Goal: Task Accomplishment & Management: Complete application form

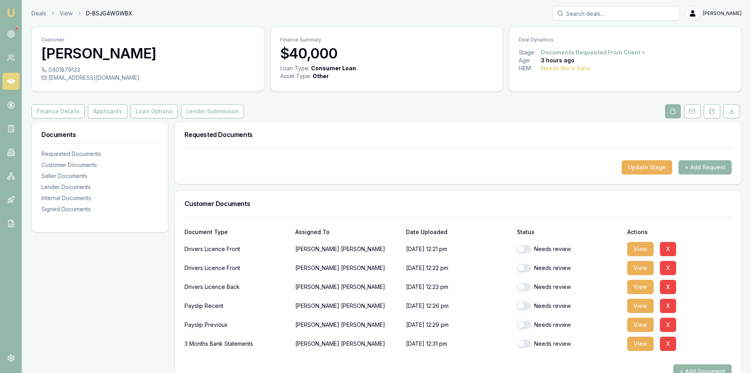
click at [15, 78] on icon at bounding box center [11, 81] width 8 height 8
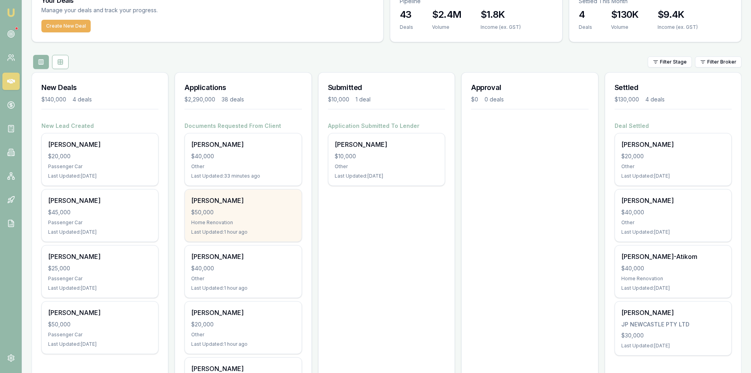
scroll to position [79, 0]
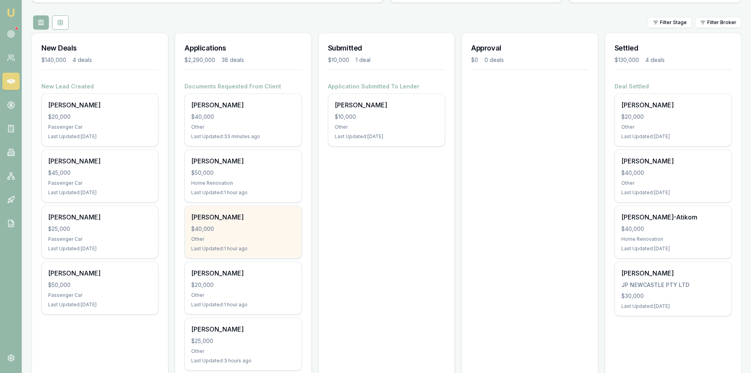
click at [241, 224] on div "kim le $40,000 Other Last Updated: 1 hour ago" at bounding box center [243, 232] width 116 height 52
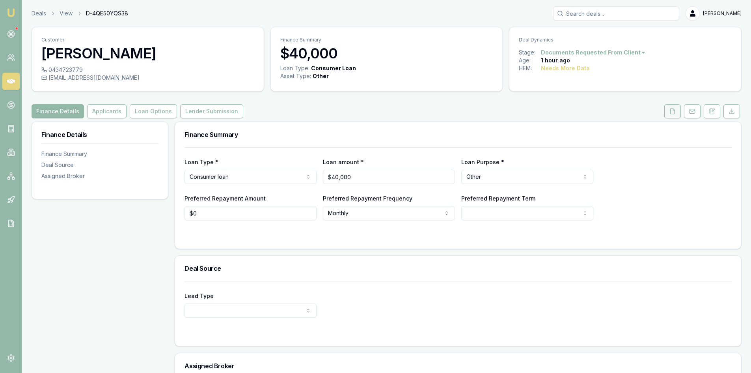
click at [673, 112] on icon at bounding box center [672, 111] width 6 height 6
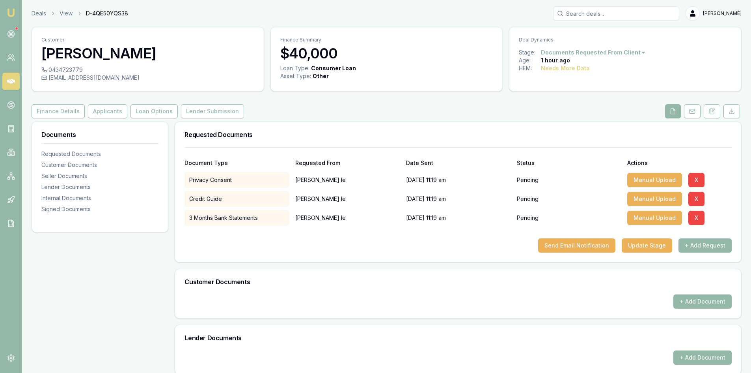
click at [12, 84] on icon at bounding box center [11, 81] width 8 height 8
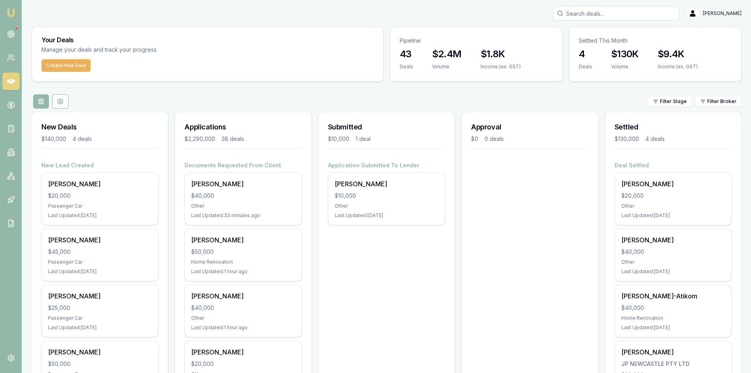
click at [586, 11] on input "Search deals" at bounding box center [616, 13] width 126 height 14
type input "0402962369"
click at [604, 45] on p "0402962369" at bounding box center [616, 42] width 119 height 8
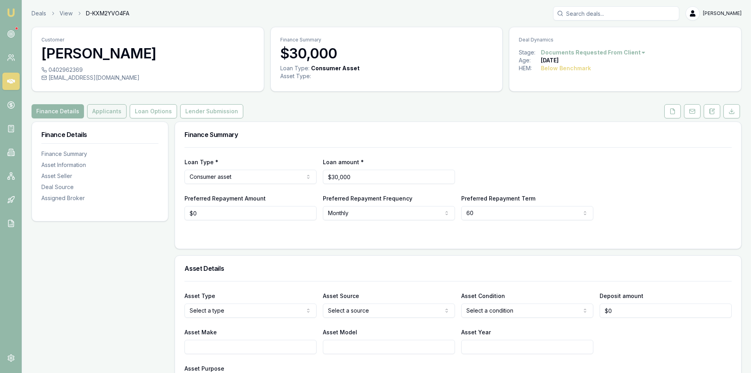
click at [119, 110] on button "Applicants" at bounding box center [106, 111] width 39 height 14
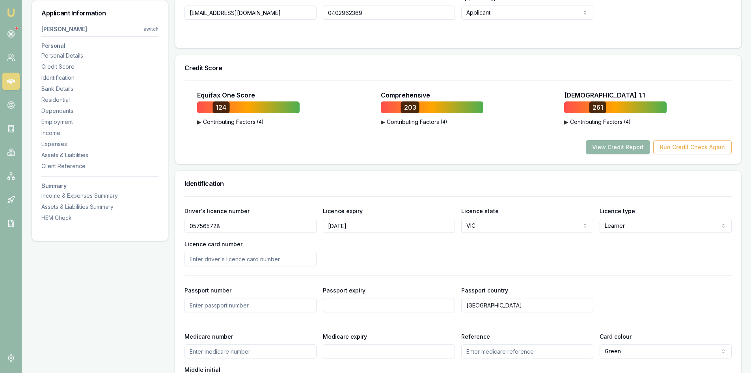
scroll to position [276, 0]
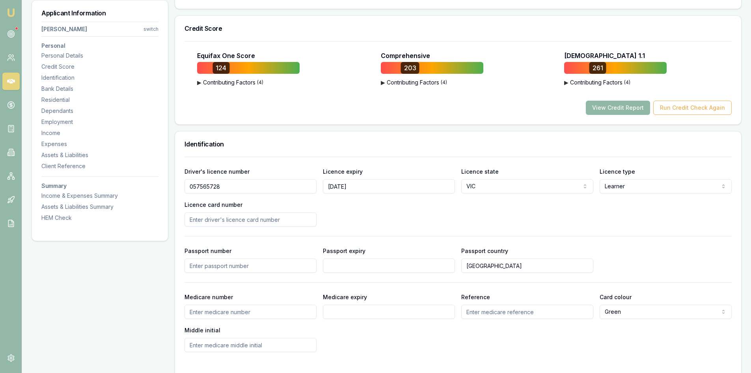
click at [630, 108] on button "View Credit Report" at bounding box center [618, 108] width 64 height 14
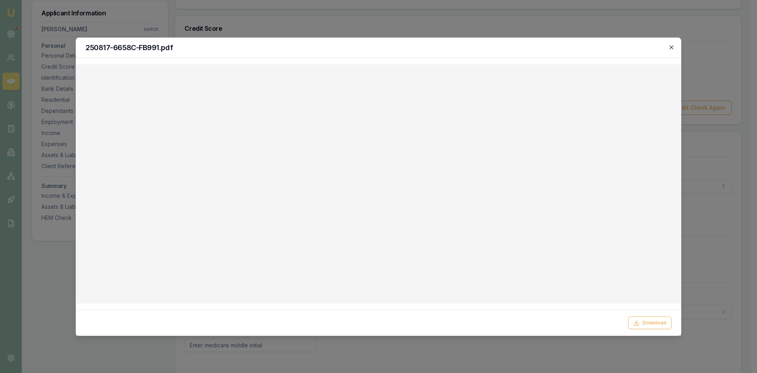
click at [673, 46] on icon "button" at bounding box center [671, 47] width 4 height 4
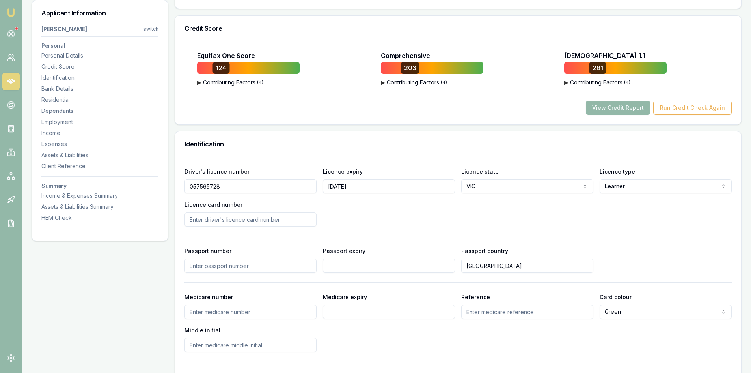
scroll to position [237, 0]
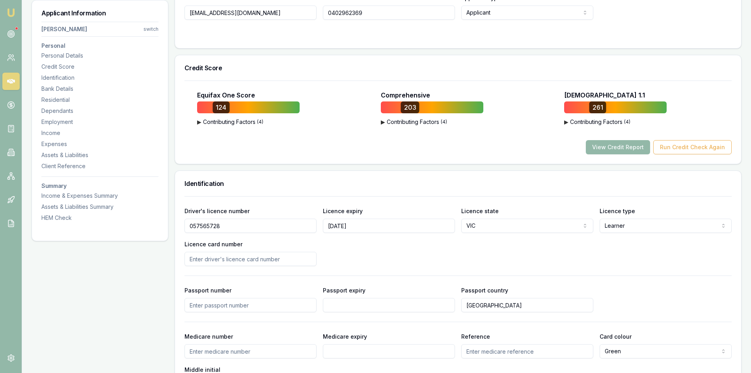
click at [10, 84] on icon at bounding box center [11, 81] width 8 height 8
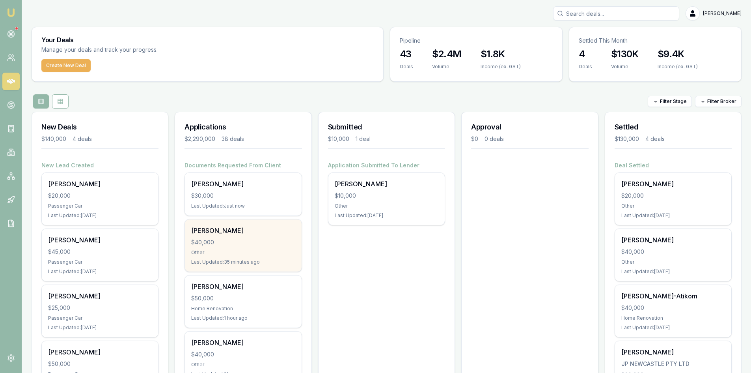
click at [248, 241] on div "$40,000" at bounding box center [243, 242] width 104 height 8
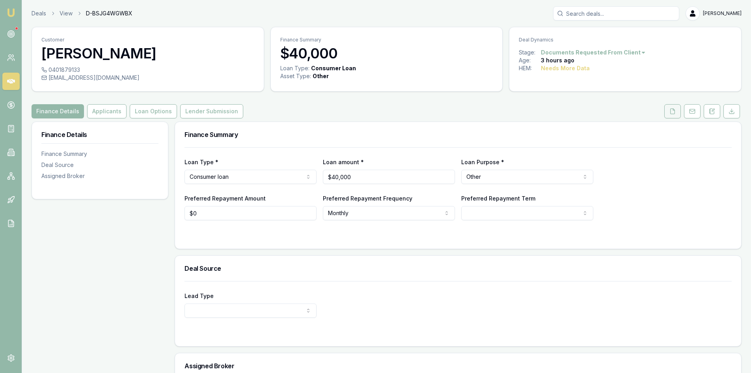
click at [675, 112] on icon at bounding box center [672, 111] width 6 height 6
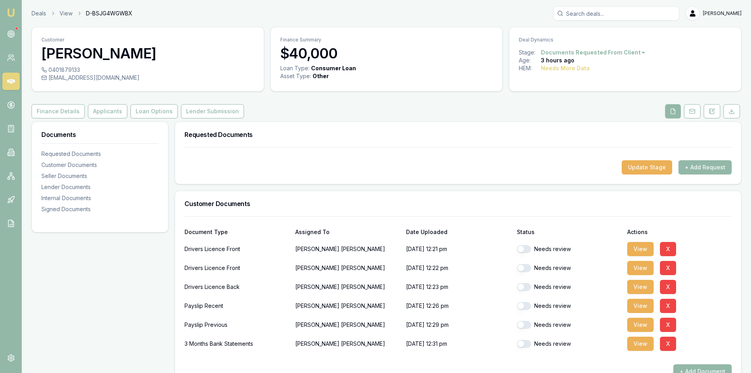
scroll to position [39, 0]
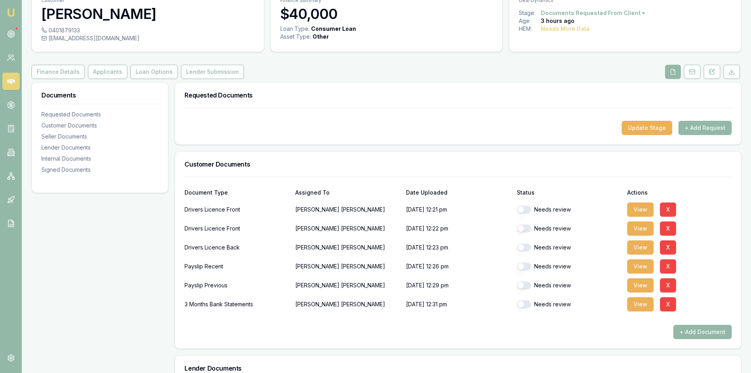
click at [525, 209] on button "button" at bounding box center [524, 209] width 14 height 8
checkbox input "true"
click at [526, 227] on button "button" at bounding box center [524, 228] width 14 height 8
checkbox input "true"
click at [527, 246] on button "button" at bounding box center [524, 247] width 14 height 8
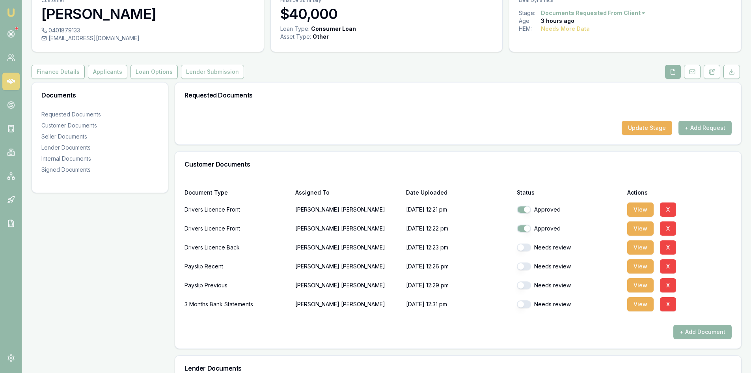
checkbox input "true"
click at [525, 268] on button "button" at bounding box center [524, 266] width 14 height 8
checkbox input "true"
click at [524, 287] on button "button" at bounding box center [524, 285] width 14 height 8
checkbox input "true"
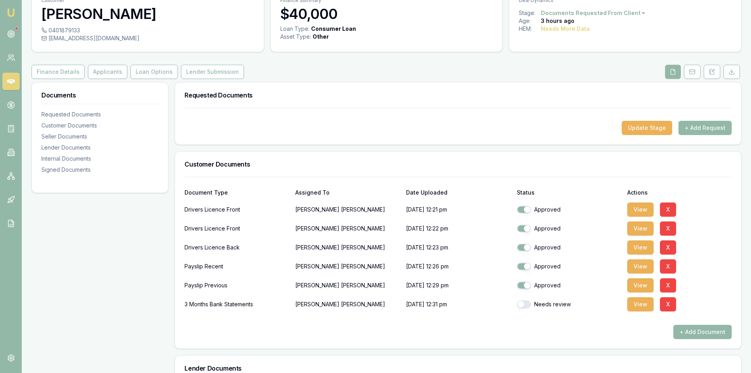
click at [524, 306] on button "button" at bounding box center [524, 304] width 14 height 8
checkbox input "true"
drag, startPoint x: 638, startPoint y: 308, endPoint x: 620, endPoint y: 304, distance: 18.6
click at [639, 307] on button "View" at bounding box center [640, 304] width 26 height 14
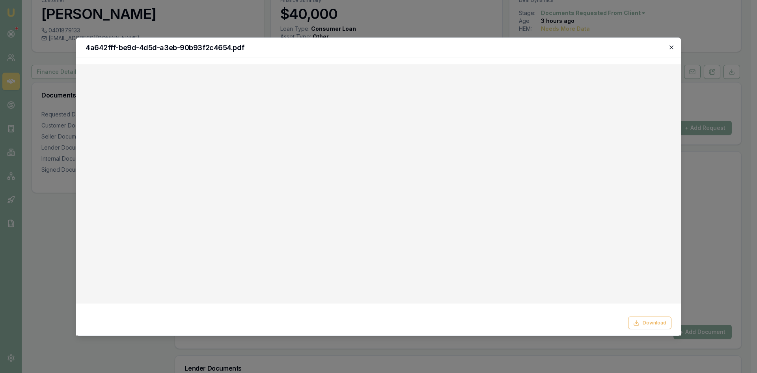
drag, startPoint x: 673, startPoint y: 48, endPoint x: 516, endPoint y: 79, distance: 160.4
click at [673, 48] on icon "button" at bounding box center [671, 47] width 6 height 6
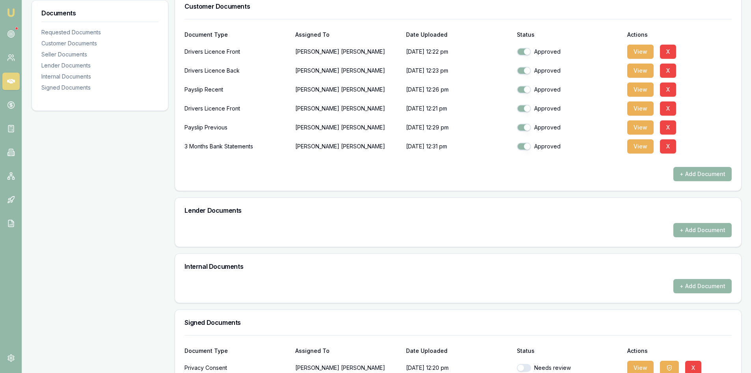
scroll to position [262, 0]
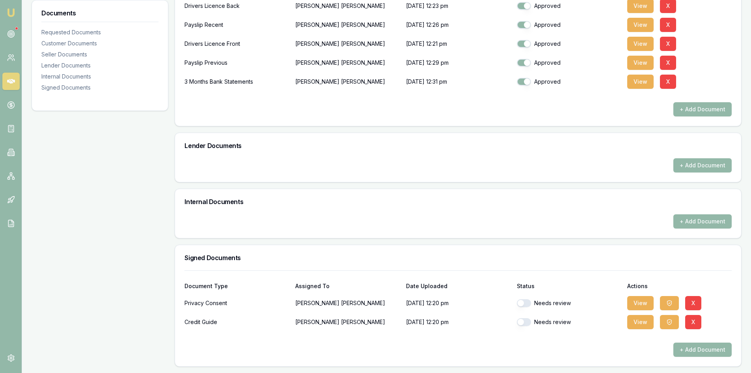
click at [524, 301] on button "button" at bounding box center [524, 303] width 14 height 8
checkbox input "true"
click at [525, 322] on button "button" at bounding box center [524, 322] width 14 height 8
checkbox input "true"
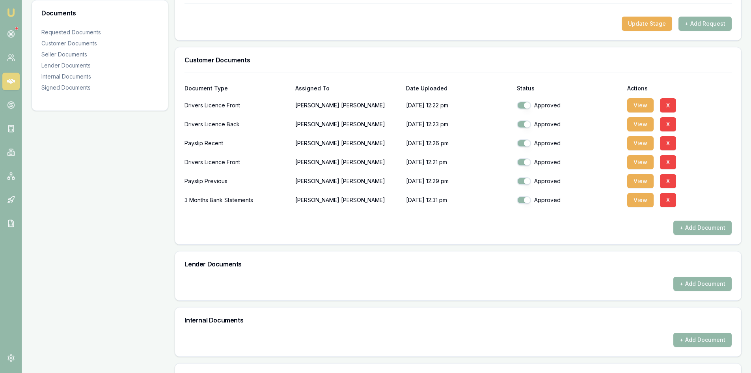
scroll to position [104, 0]
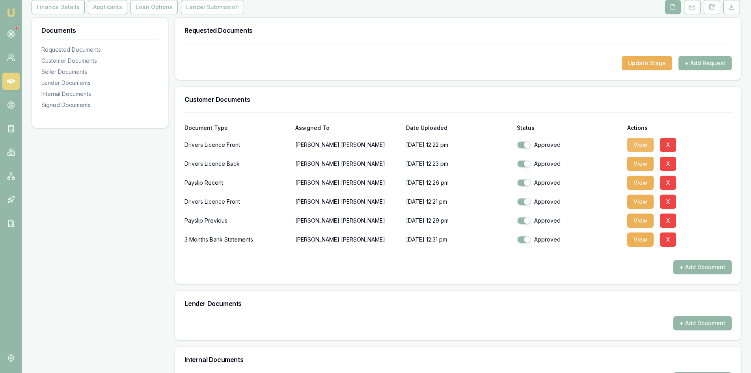
click at [647, 144] on button "View" at bounding box center [640, 145] width 26 height 14
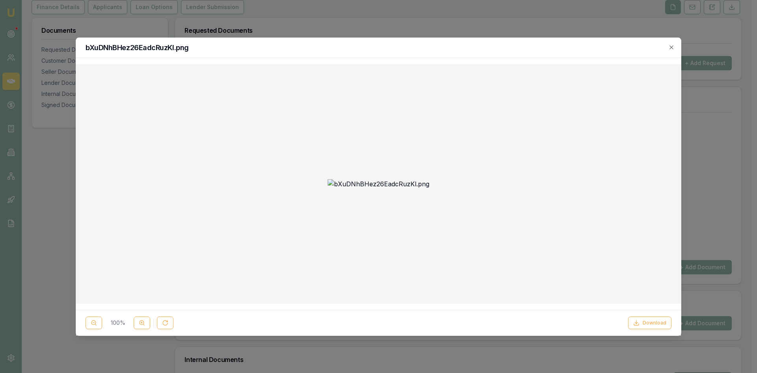
drag, startPoint x: 672, startPoint y: 47, endPoint x: 558, endPoint y: 59, distance: 114.6
click at [672, 47] on icon "button" at bounding box center [671, 47] width 4 height 4
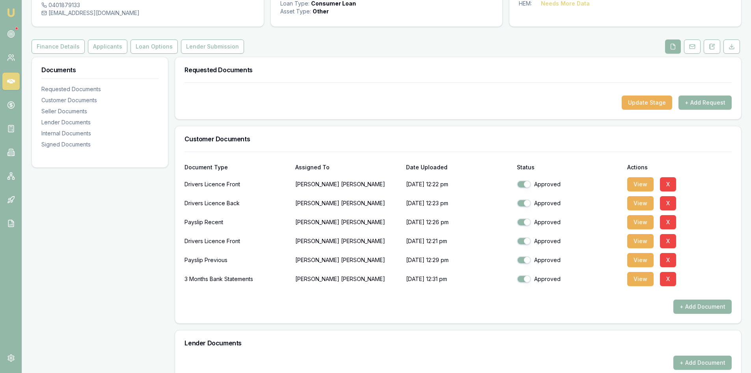
scroll to position [0, 0]
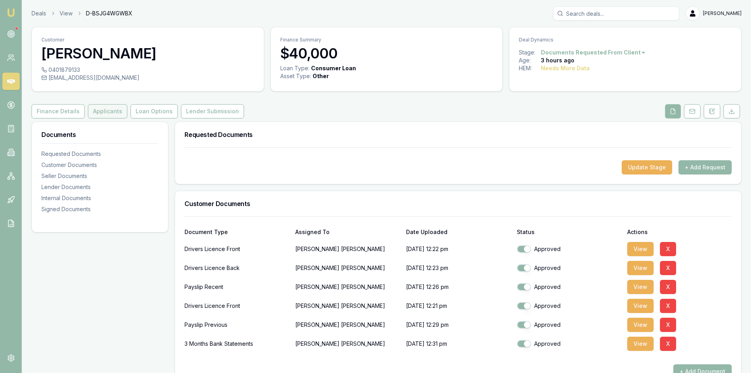
click at [98, 112] on button "Applicants" at bounding box center [107, 111] width 39 height 14
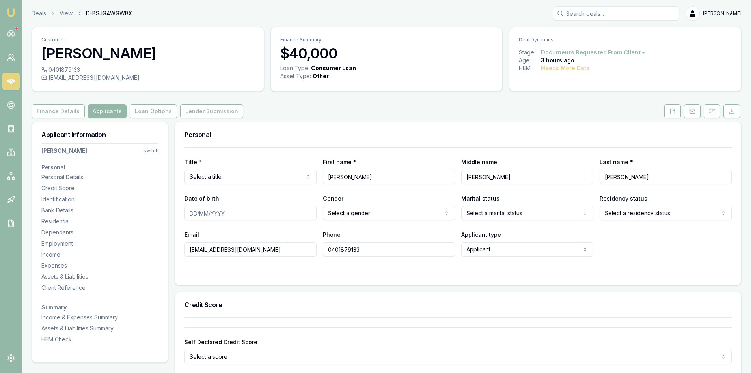
scroll to position [79, 0]
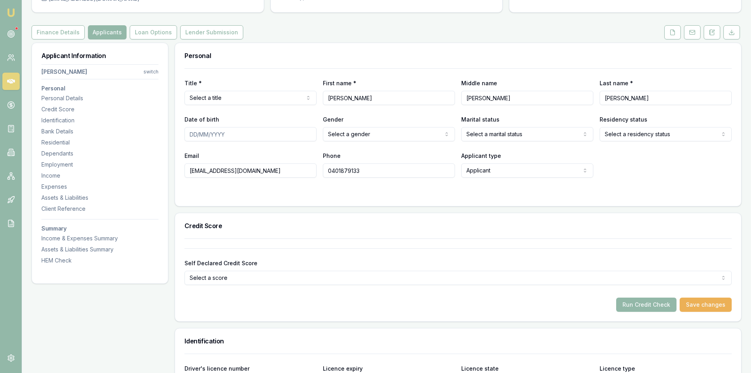
click at [238, 102] on html "Emu Broker Deals View D-BSJG4WGWBX Steven Nguyen Toggle Menu Customer christoph…" at bounding box center [375, 107] width 751 height 373
click at [234, 132] on input "Date of birth" at bounding box center [250, 134] width 132 height 14
type input "29/03/1989"
click at [350, 135] on html "Emu Broker Deals View D-BSJG4WGWBX Steven Nguyen Toggle Menu Customer christoph…" at bounding box center [375, 107] width 751 height 373
click at [496, 136] on html "Emu Broker Deals View D-BSJG4WGWBX Steven Nguyen Toggle Menu Customer christoph…" at bounding box center [375, 107] width 751 height 373
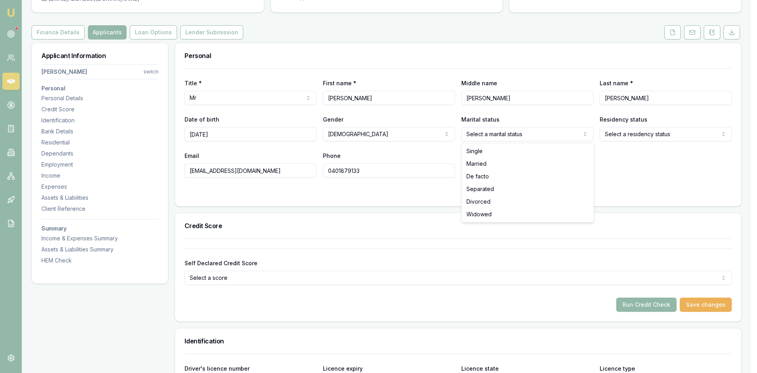
select select "MARRIED"
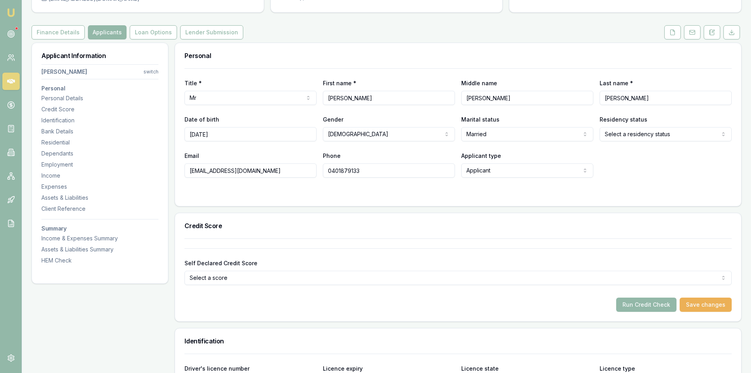
click at [642, 140] on html "Emu Broker Deals View D-BSJG4WGWBX Steven Nguyen Toggle Menu Customer christoph…" at bounding box center [375, 107] width 751 height 373
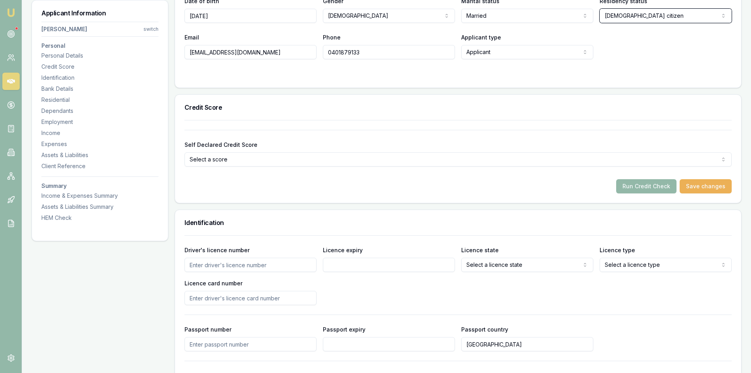
scroll to position [315, 0]
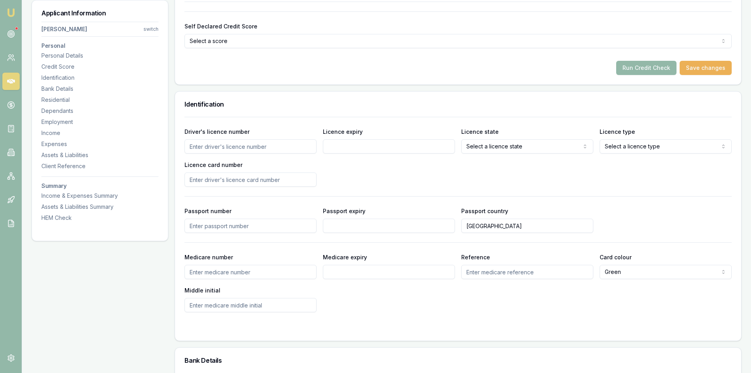
click at [232, 149] on input "Driver's licence number" at bounding box center [250, 146] width 132 height 14
drag, startPoint x: 209, startPoint y: 146, endPoint x: 204, endPoint y: 142, distance: 6.6
click at [209, 146] on input "Driver's licence number" at bounding box center [250, 146] width 132 height 14
type input "091409001"
click at [365, 147] on input "Licence expiry" at bounding box center [389, 146] width 132 height 14
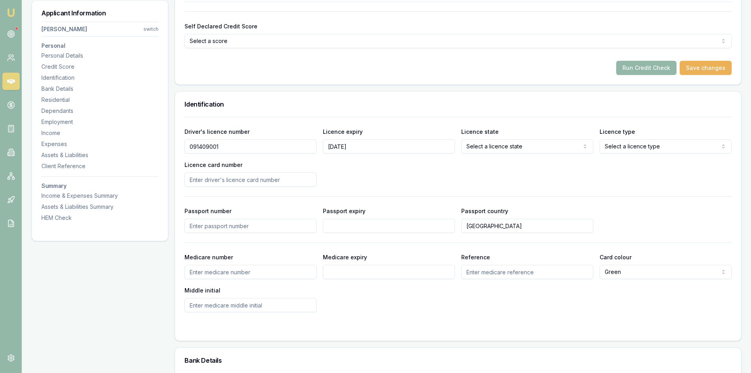
type input "01/11/2025"
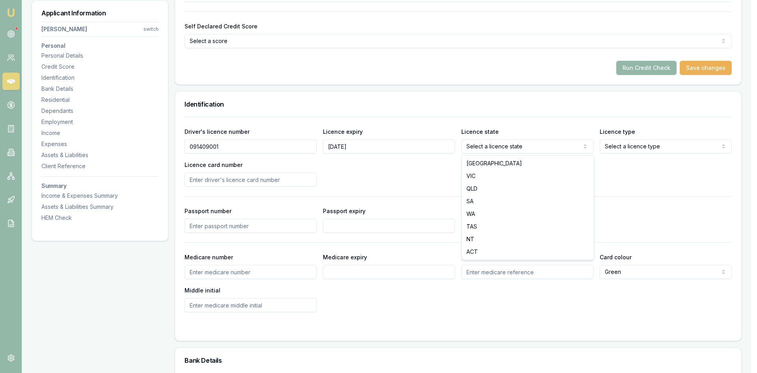
select select "VIC"
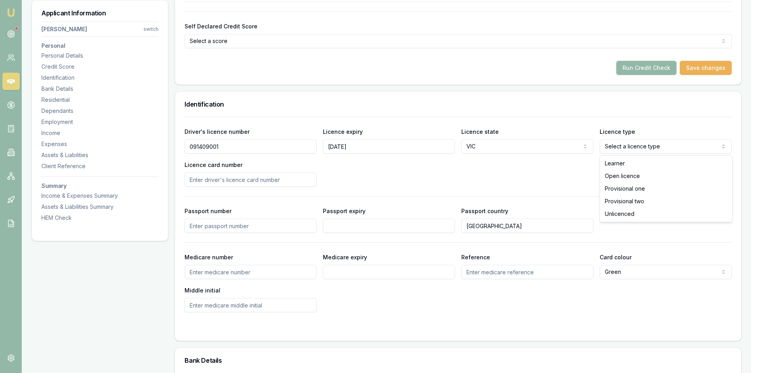
select select "OPEN_LICENCE"
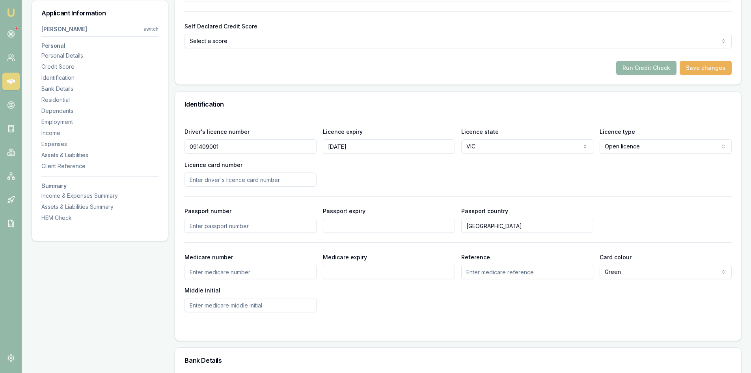
click at [233, 180] on input "Licence card number" at bounding box center [250, 179] width 132 height 14
click at [226, 179] on input "Licence card number" at bounding box center [250, 179] width 132 height 14
type input "P9763069"
click at [371, 174] on div "Driver's licence number 091409001 Licence expiry 01/11/2025 Licence state VIC N…" at bounding box center [457, 157] width 547 height 60
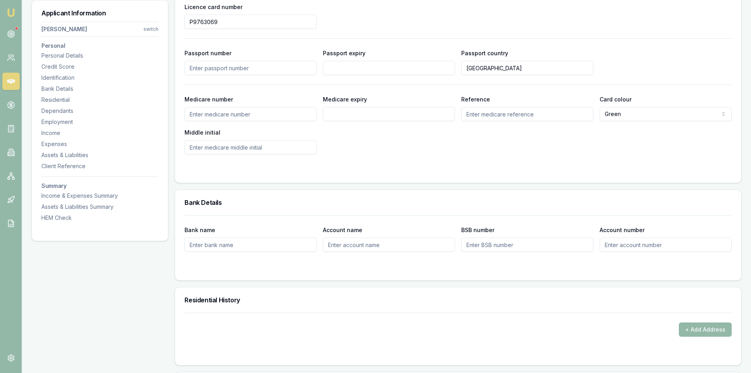
scroll to position [631, 0]
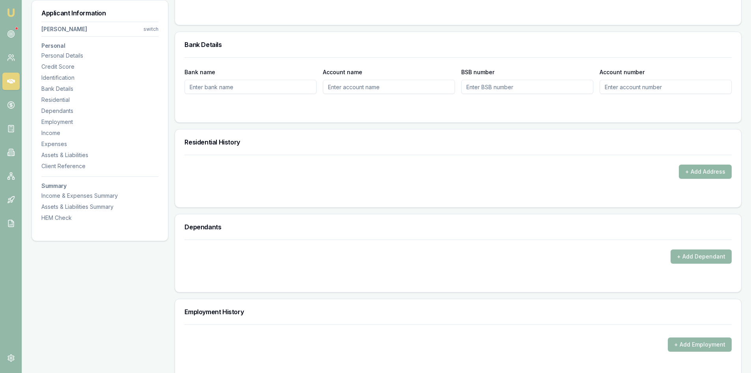
click at [718, 170] on button "+ Add Address" at bounding box center [705, 171] width 53 height 14
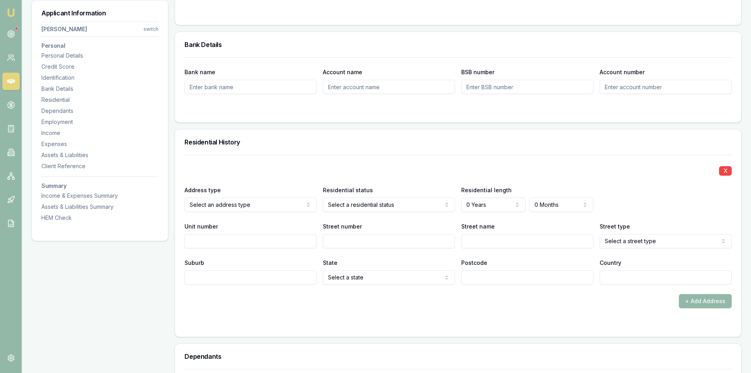
scroll to position [710, 0]
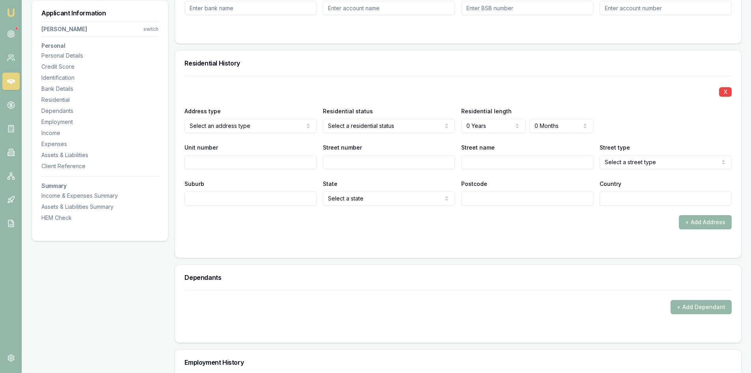
click at [346, 159] on input "Street number" at bounding box center [389, 162] width 132 height 14
type input "9"
type input "m"
select select "Mall"
click at [515, 159] on input "Street name" at bounding box center [527, 162] width 132 height 14
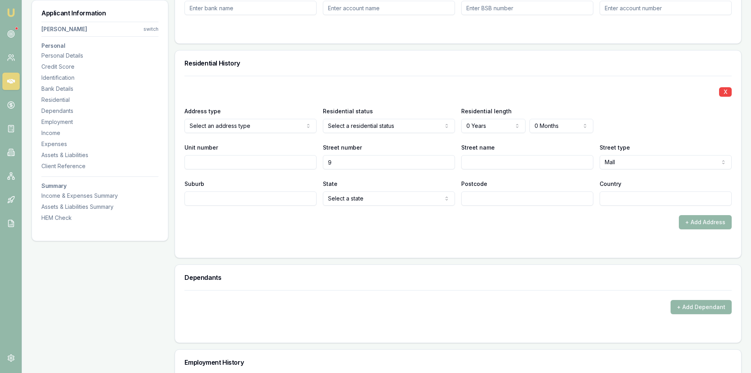
type input "m"
type input "Mckillop"
select select "Avenue"
click at [254, 199] on input "Suburb" at bounding box center [250, 198] width 132 height 14
type input "Epping"
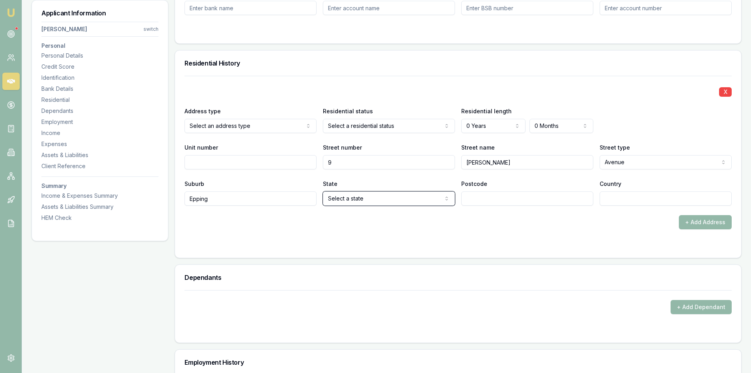
select select "VIC"
type input "3076"
click at [624, 195] on input "Country" at bounding box center [666, 198] width 132 height 14
type input "AU"
click at [583, 239] on form "X Address type Select an address type Current Previous Residential status Selec…" at bounding box center [457, 162] width 547 height 172
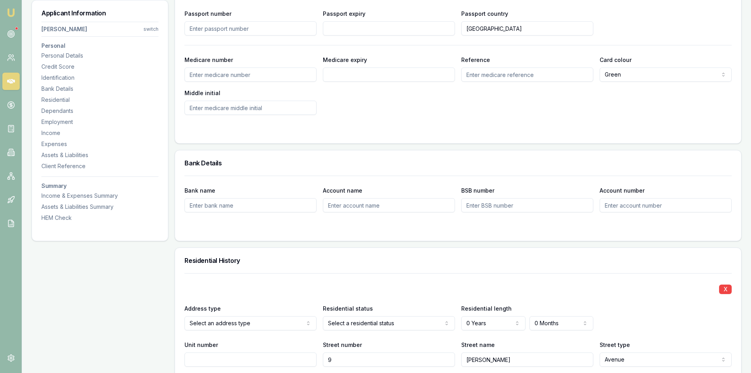
scroll to position [631, 0]
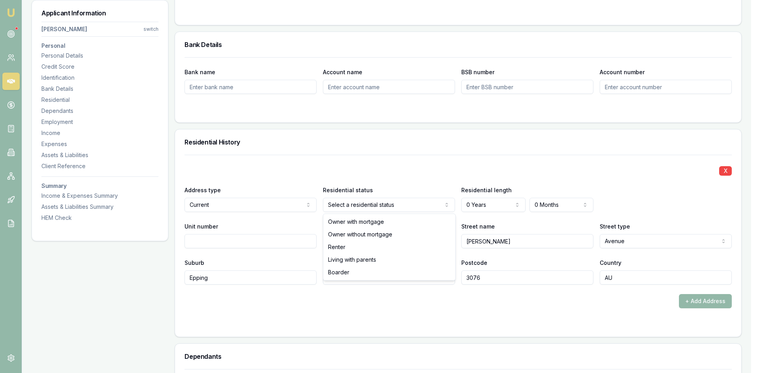
select select "RENTER"
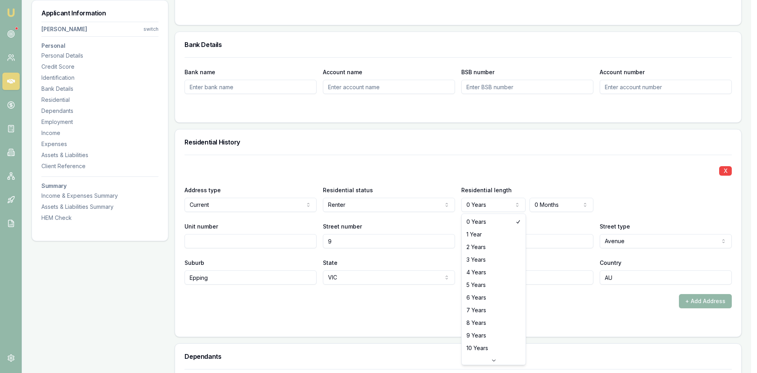
select select "3"
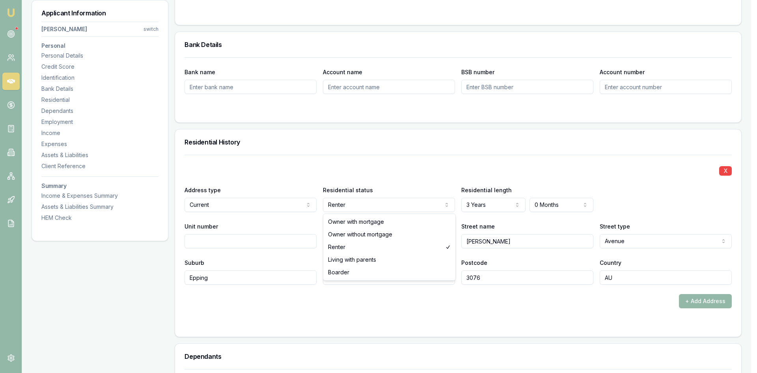
select select "BOARDER"
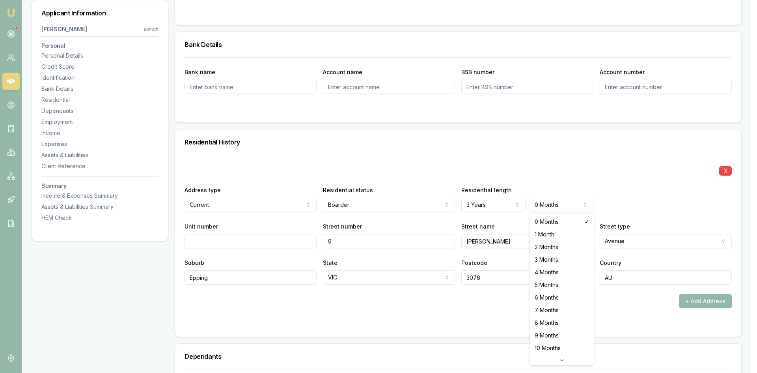
select select "6"
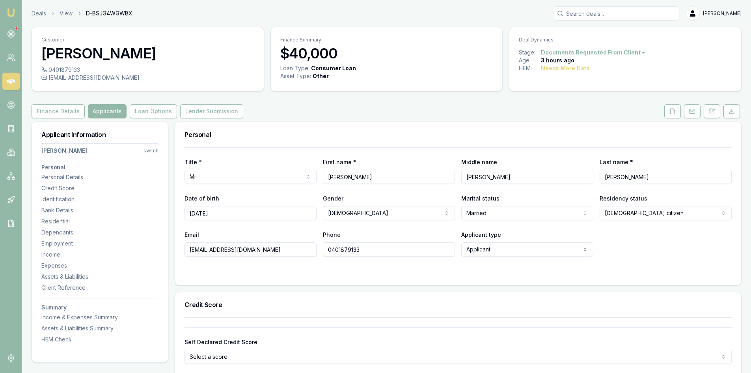
scroll to position [118, 0]
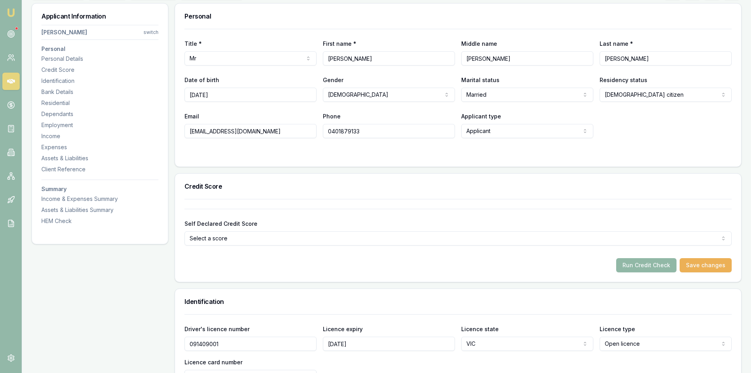
click at [645, 264] on button "Run Credit Check" at bounding box center [646, 265] width 60 height 14
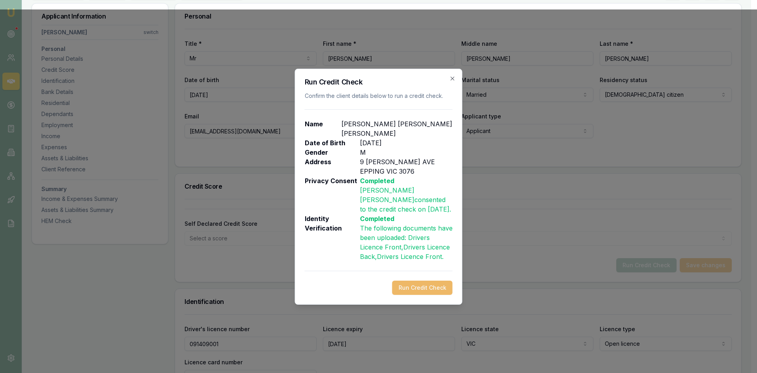
click at [408, 282] on button "Run Credit Check" at bounding box center [422, 287] width 60 height 14
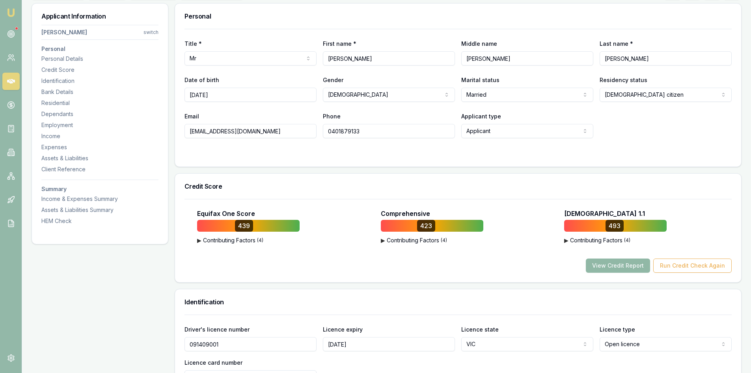
click at [621, 264] on button "View Credit Report" at bounding box center [618, 265] width 64 height 14
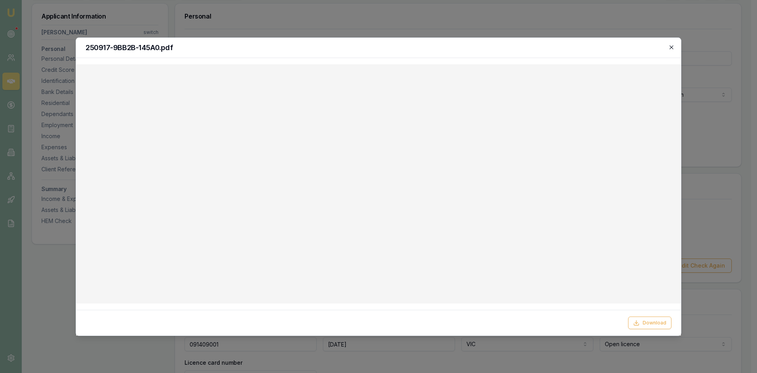
click at [673, 48] on icon "button" at bounding box center [671, 47] width 6 height 6
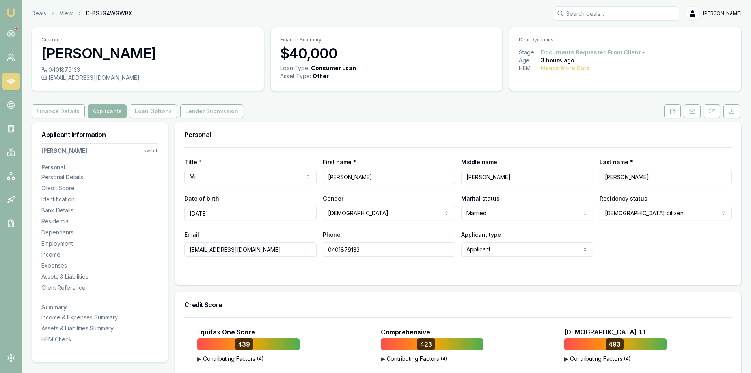
scroll to position [79, 0]
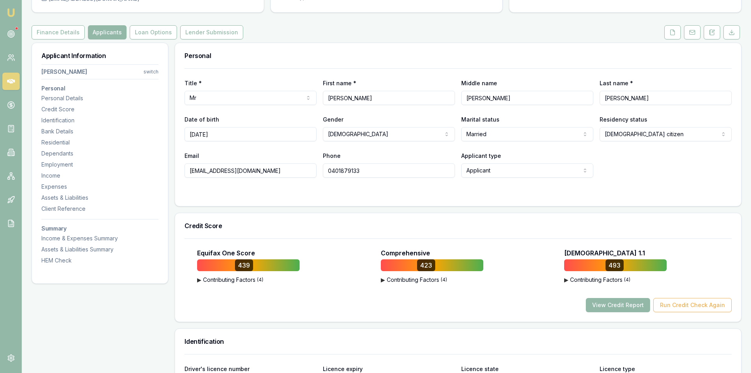
click at [233, 266] on div at bounding box center [248, 265] width 102 height 12
drag, startPoint x: 205, startPoint y: 252, endPoint x: 270, endPoint y: 252, distance: 65.4
click at [251, 246] on div "Equifax One Score 439 ▶ Contributing Factors ( 4 ) Consumer Defaults or Default…" at bounding box center [457, 275] width 547 height 74
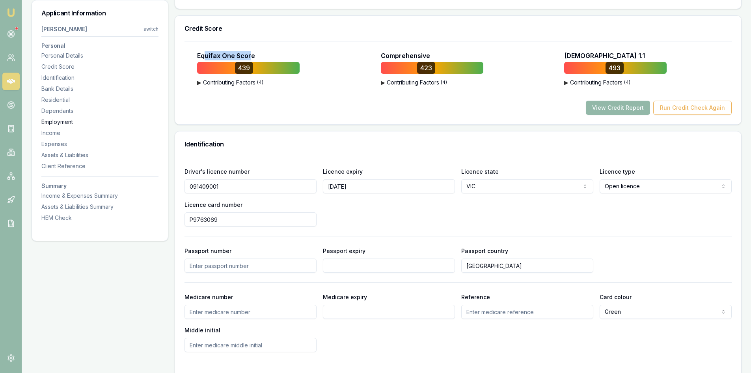
scroll to position [158, 0]
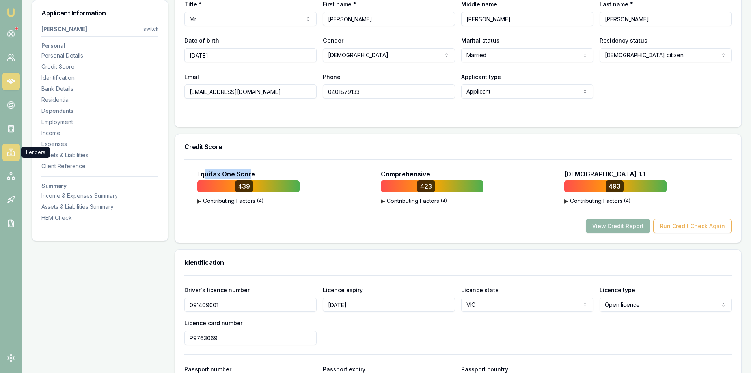
click at [13, 151] on icon at bounding box center [13, 153] width 1 height 4
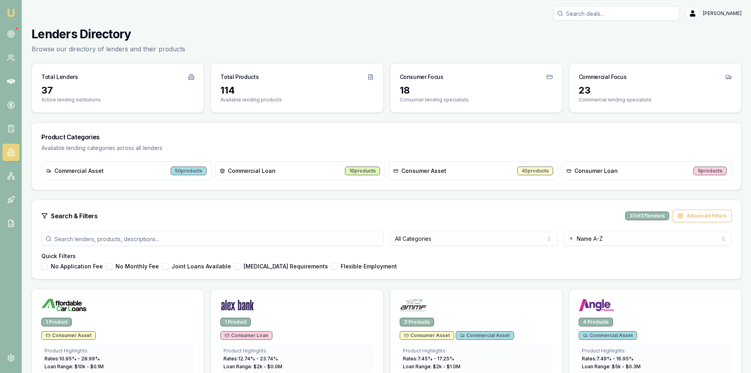
scroll to position [39, 0]
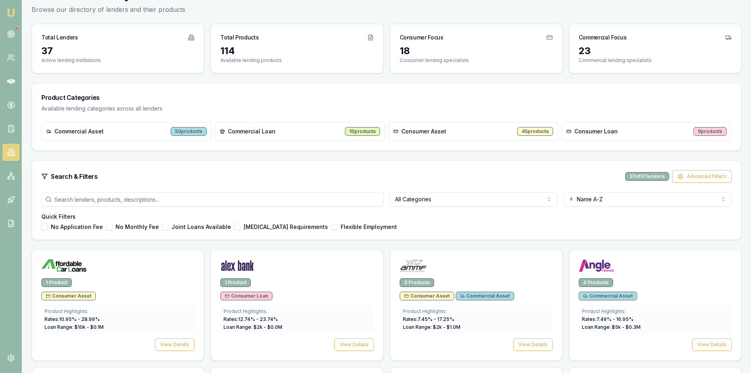
click at [468, 200] on html "Emu Broker Steven Nguyen Toggle Menu Lenders Directory Browse our directory of …" at bounding box center [375, 147] width 751 height 373
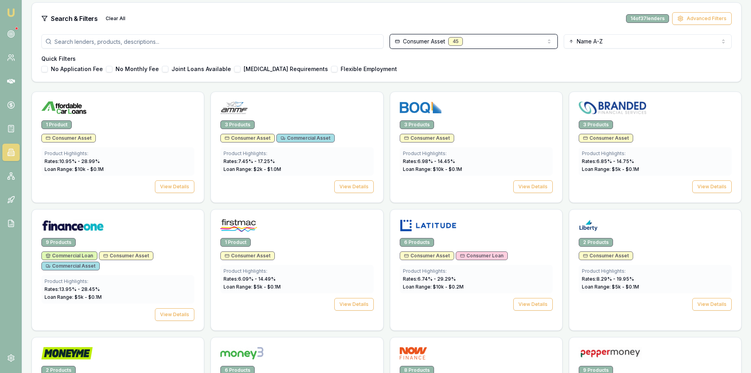
scroll to position [237, 0]
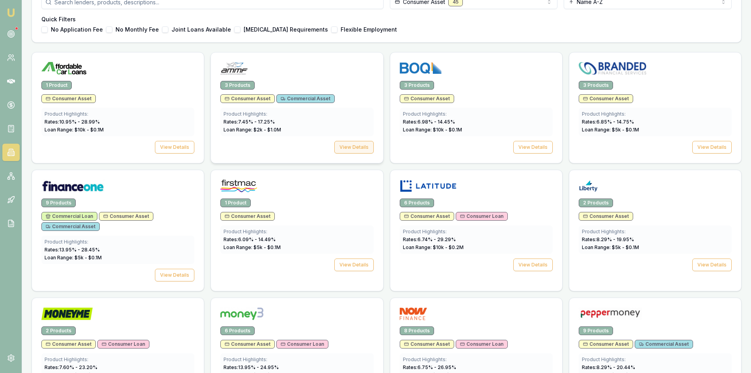
click at [354, 147] on button "View Details" at bounding box center [353, 147] width 39 height 13
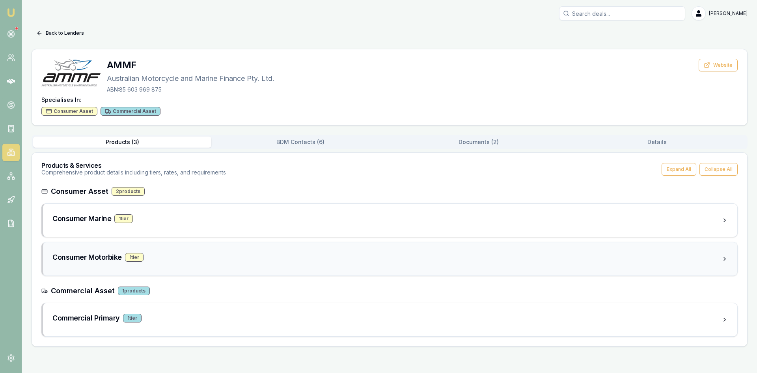
click at [134, 256] on div "1 tier" at bounding box center [134, 257] width 19 height 9
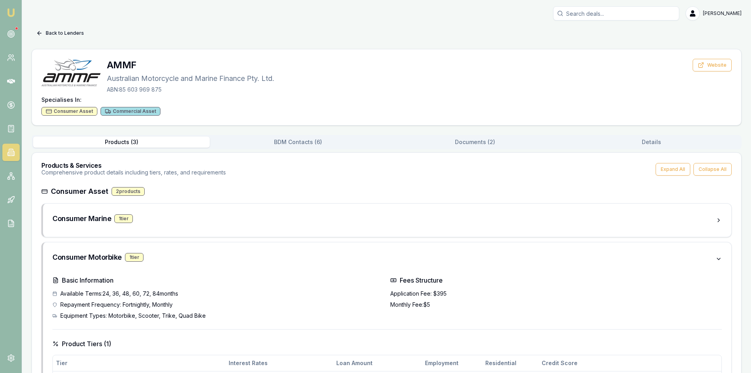
click at [42, 33] on icon at bounding box center [39, 33] width 6 height 6
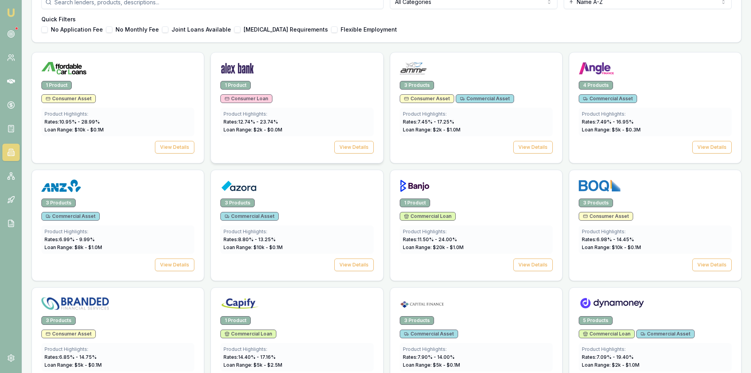
scroll to position [276, 0]
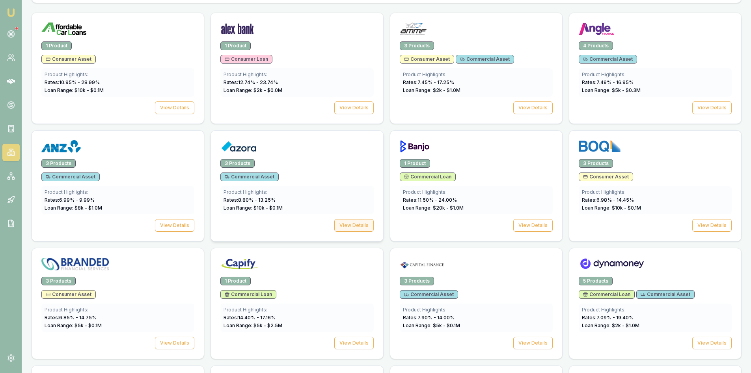
click at [357, 227] on button "View Details" at bounding box center [353, 225] width 39 height 13
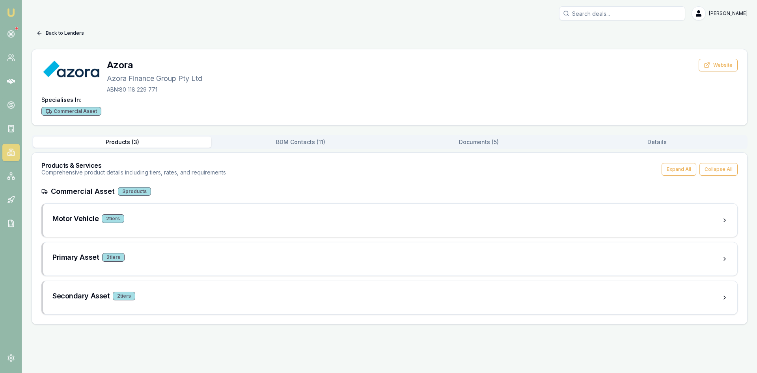
click at [41, 35] on icon at bounding box center [39, 33] width 6 height 6
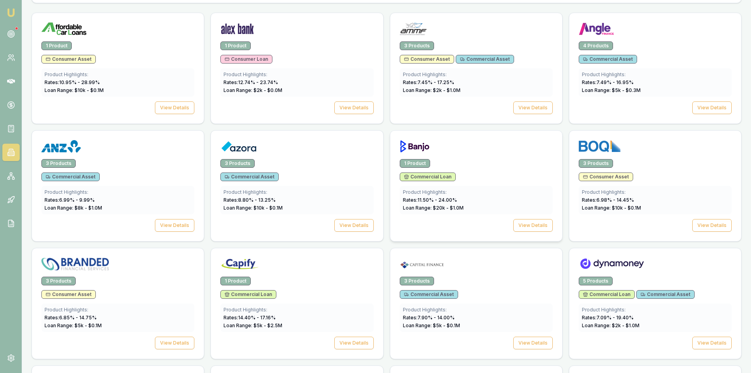
scroll to position [197, 0]
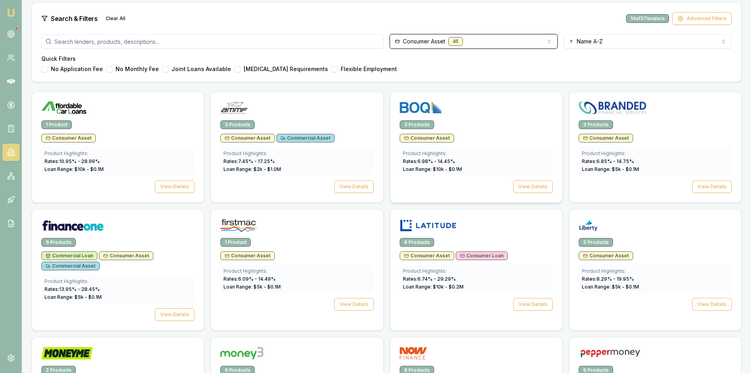
scroll to position [237, 0]
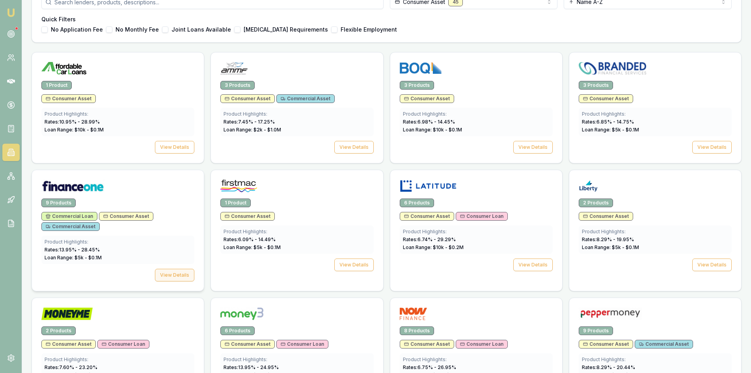
click at [177, 278] on button "View Details" at bounding box center [174, 274] width 39 height 13
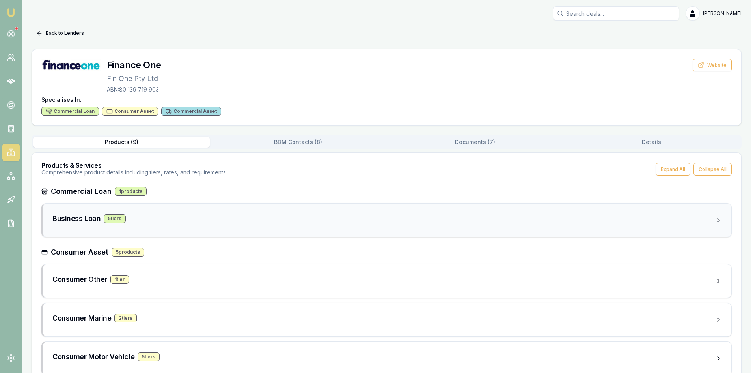
scroll to position [79, 0]
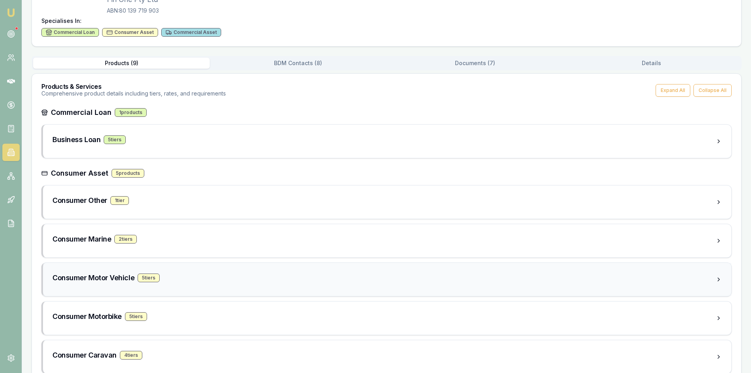
click at [145, 275] on div "5 tier s" at bounding box center [149, 277] width 22 height 9
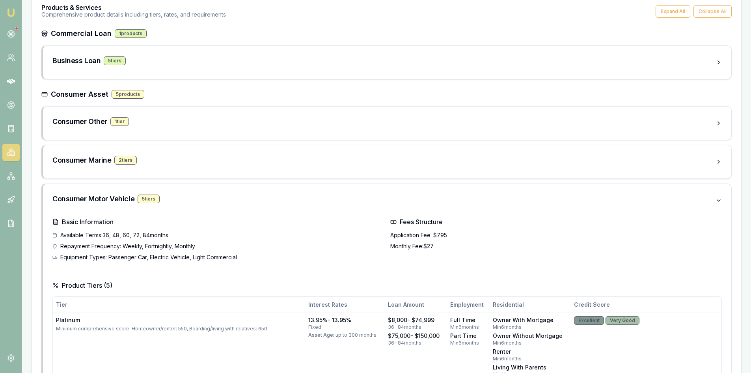
scroll to position [0, 0]
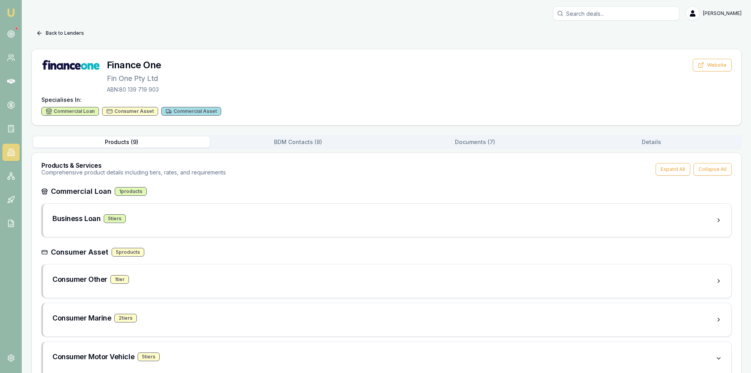
click at [47, 33] on button "Back to Lenders" at bounding box center [60, 33] width 57 height 13
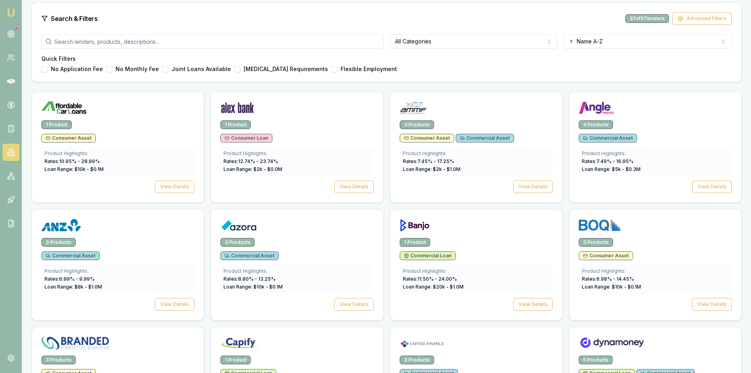
scroll to position [118, 0]
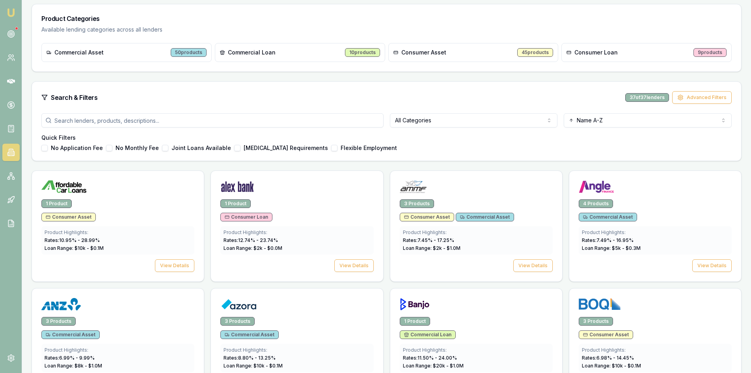
click at [449, 121] on html "Emu Broker Steven Nguyen Toggle Menu Lenders Directory Browse our directory of …" at bounding box center [375, 68] width 751 height 373
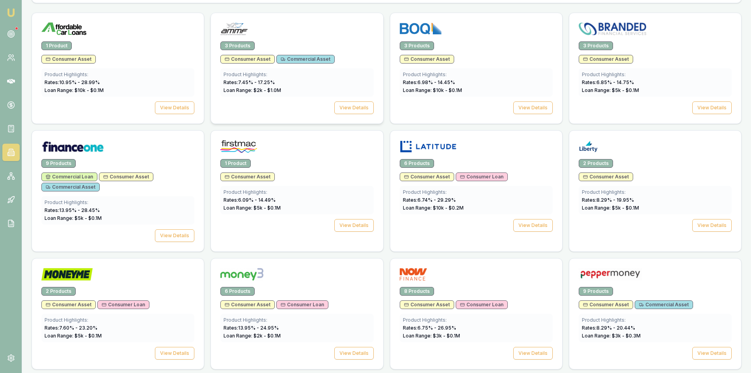
scroll to position [315, 0]
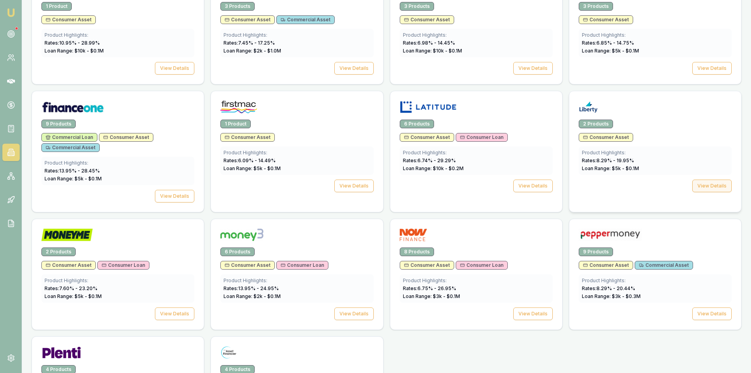
click at [716, 187] on button "View Details" at bounding box center [711, 185] width 39 height 13
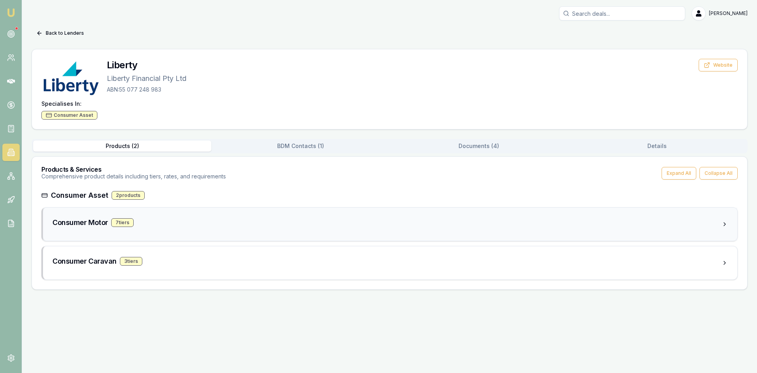
click at [120, 225] on div "7 tier s" at bounding box center [122, 222] width 22 height 9
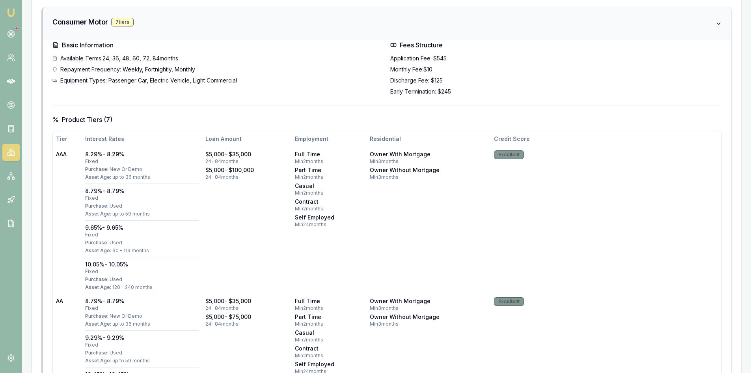
scroll to position [43, 0]
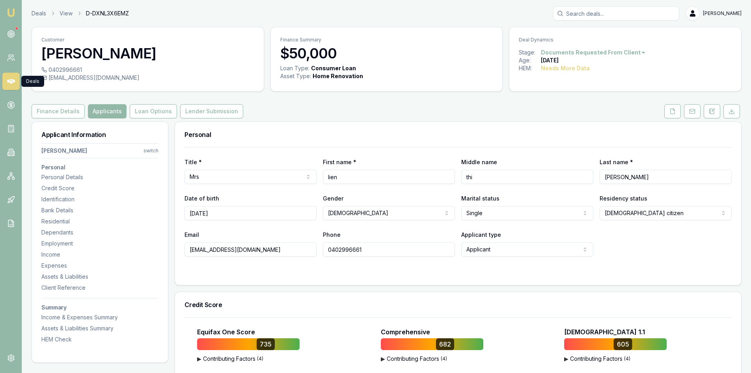
click at [10, 83] on icon at bounding box center [11, 81] width 8 height 5
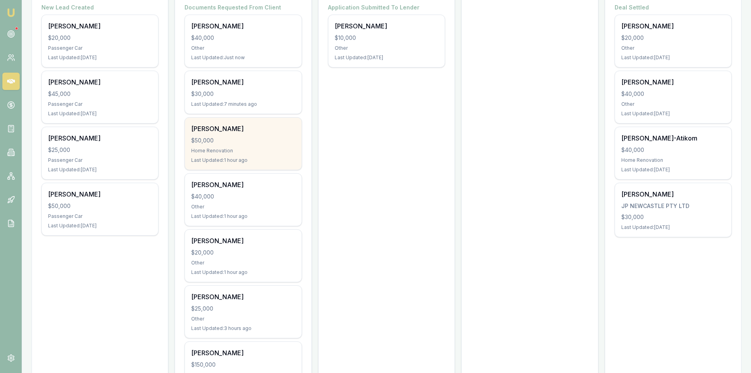
scroll to position [39, 0]
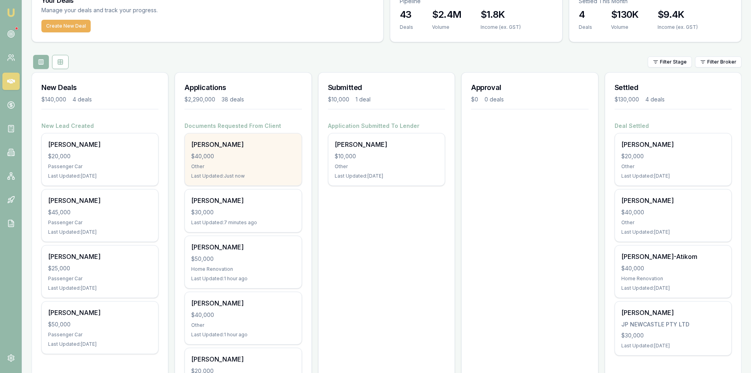
click at [223, 171] on div "[PERSON_NAME] $40,000 Other Last Updated: Just now" at bounding box center [243, 159] width 116 height 52
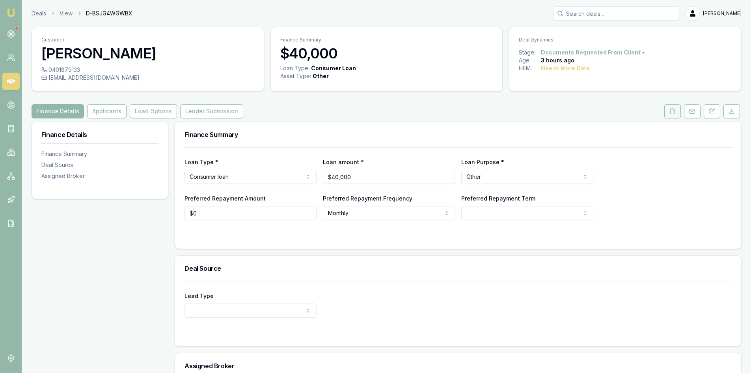
click at [674, 111] on icon at bounding box center [673, 110] width 4 height 5
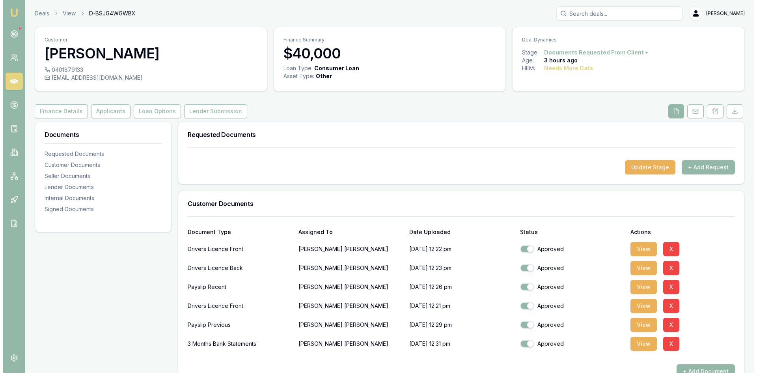
scroll to position [118, 0]
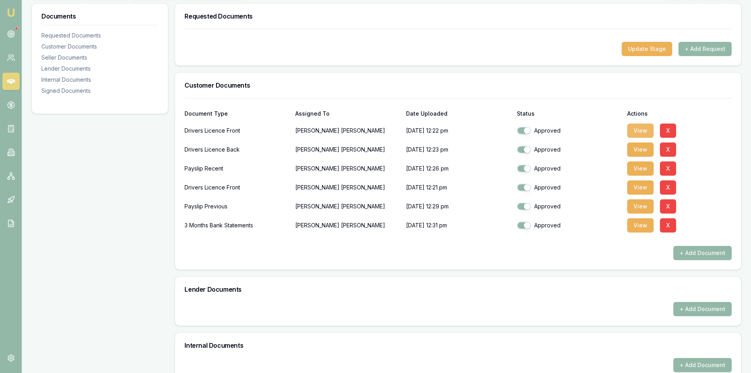
click at [643, 134] on button "View" at bounding box center [640, 130] width 26 height 14
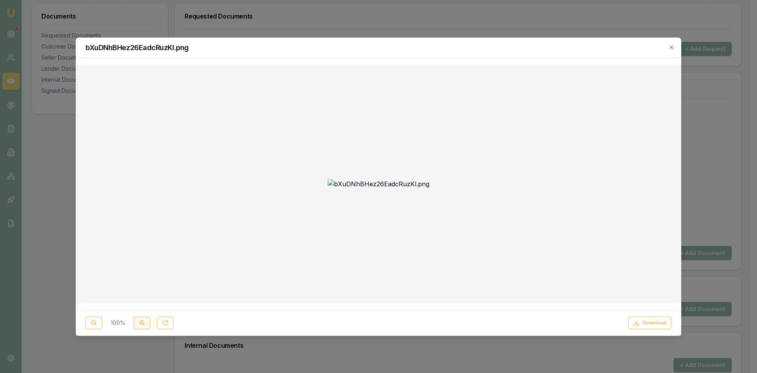
click at [146, 325] on button at bounding box center [142, 322] width 17 height 13
click at [672, 43] on div "bXuDNhBHez26EadcRuzKl.png" at bounding box center [378, 48] width 605 height 20
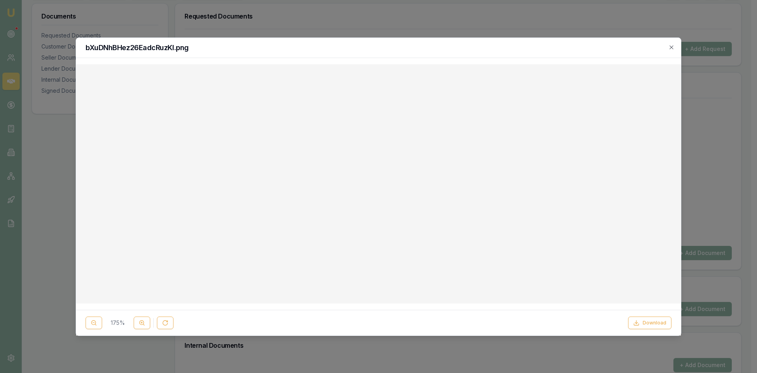
scroll to position [276, 0]
click at [673, 47] on icon "button" at bounding box center [671, 47] width 6 height 6
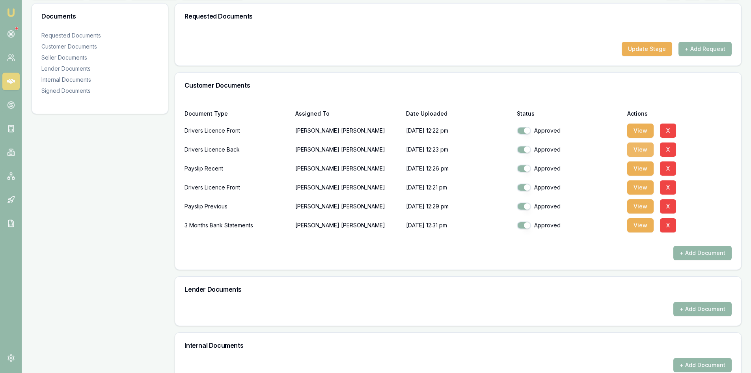
click at [647, 151] on button "View" at bounding box center [640, 149] width 26 height 14
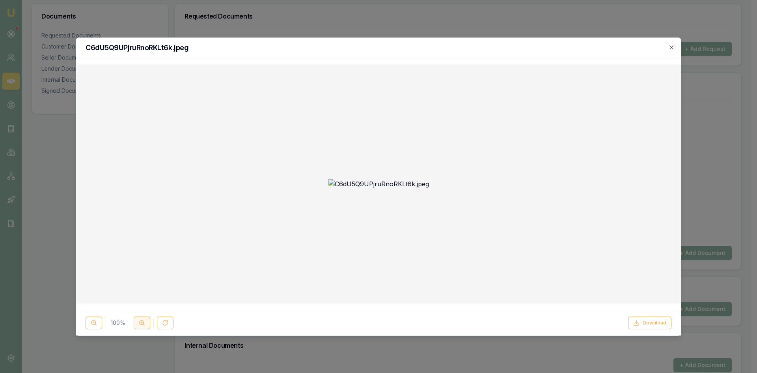
click at [139, 324] on icon at bounding box center [142, 322] width 6 height 6
click at [671, 47] on icon "button" at bounding box center [671, 47] width 4 height 4
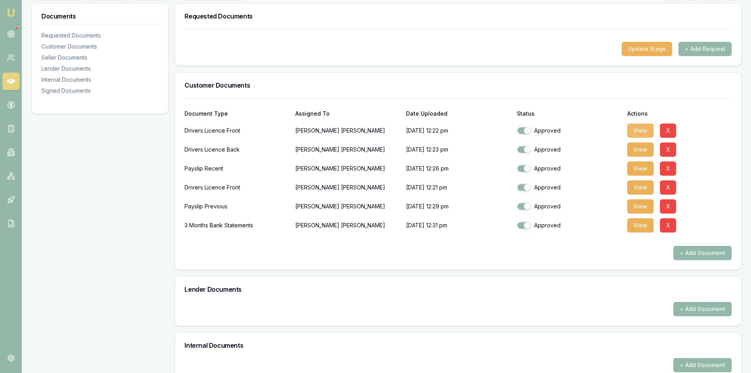
click at [644, 129] on button "View" at bounding box center [640, 130] width 26 height 14
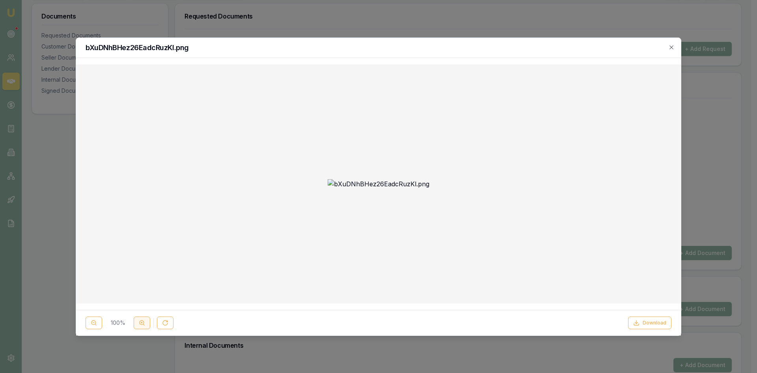
click at [142, 324] on circle at bounding box center [142, 322] width 4 height 4
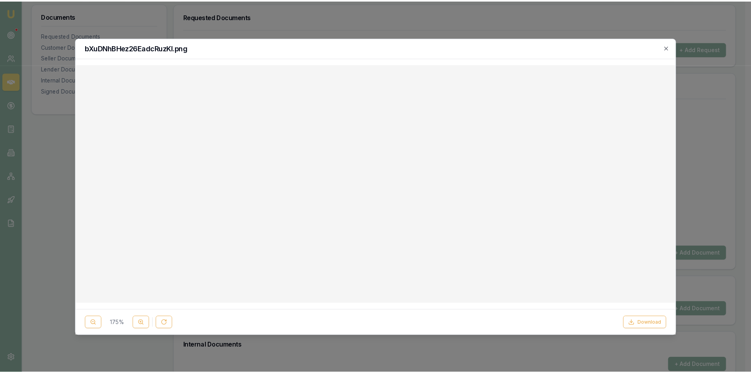
scroll to position [237, 0]
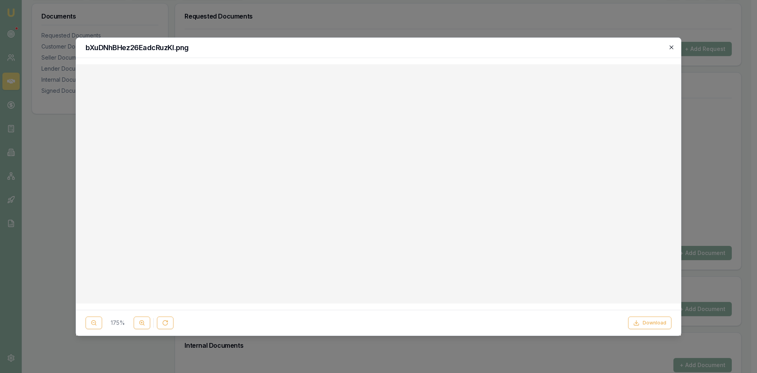
click at [673, 47] on icon "button" at bounding box center [671, 47] width 6 height 6
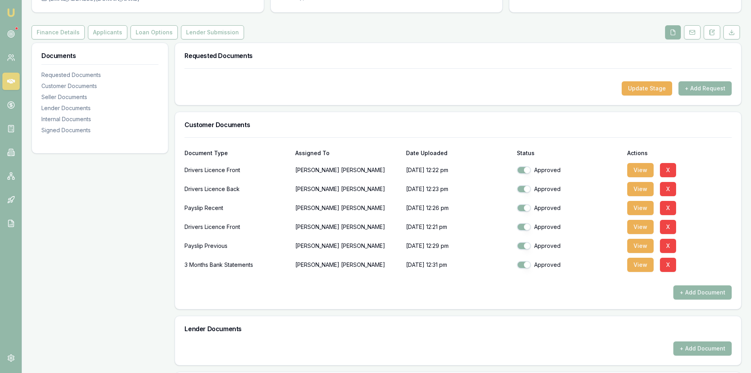
scroll to position [0, 0]
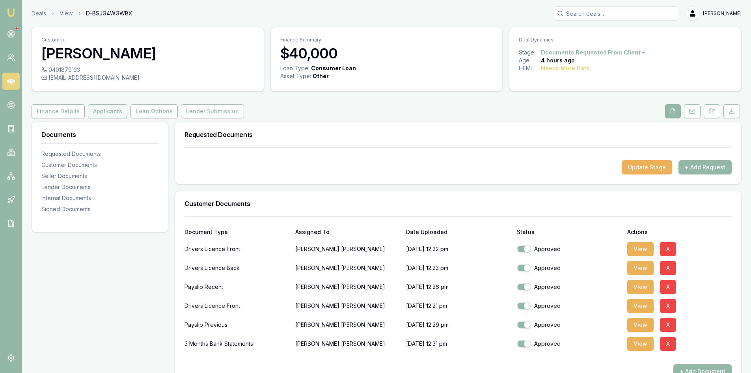
click at [108, 110] on button "Applicants" at bounding box center [107, 111] width 39 height 14
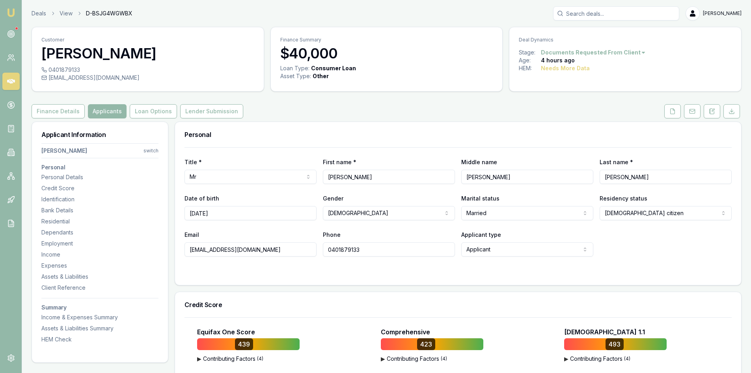
scroll to position [118, 0]
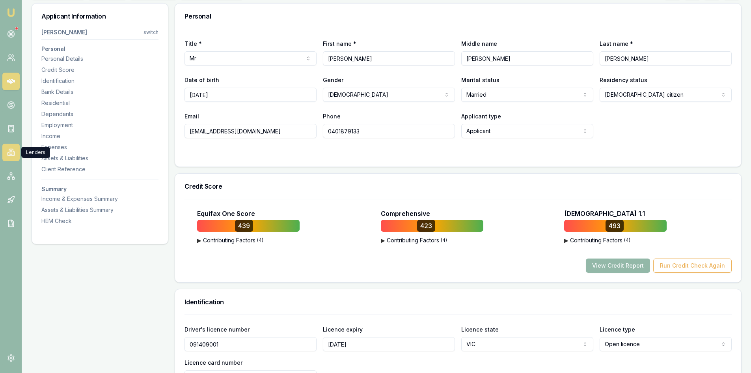
click at [9, 151] on icon at bounding box center [11, 152] width 4 height 7
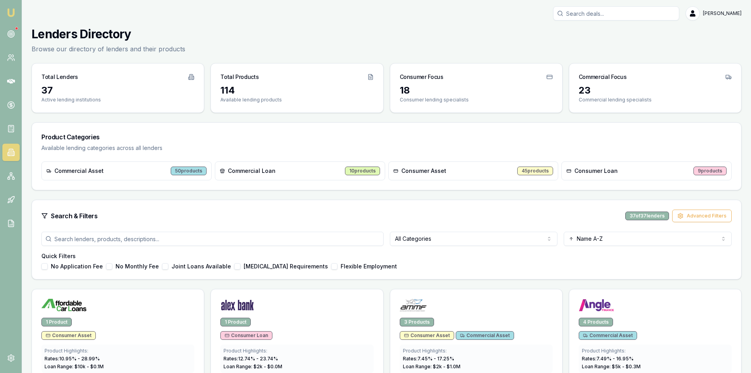
click at [613, 173] on span "Consumer Loan" at bounding box center [595, 171] width 43 height 8
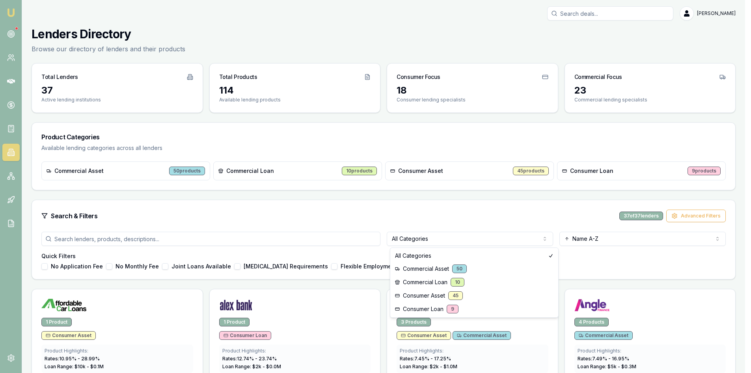
click at [431, 239] on html "Emu Broker Steven Nguyen Toggle Menu Lenders Directory Browse our directory of …" at bounding box center [375, 186] width 751 height 373
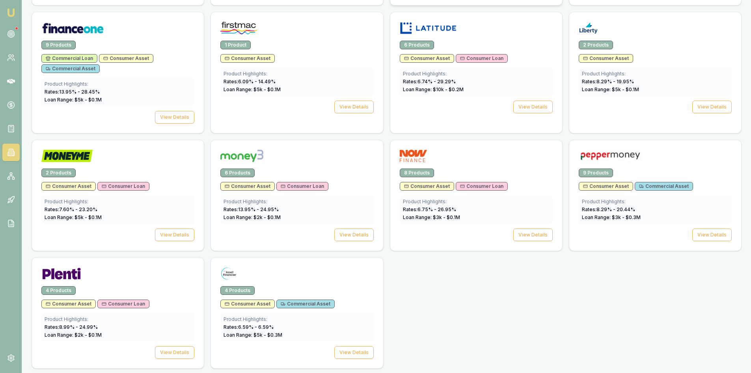
scroll to position [396, 0]
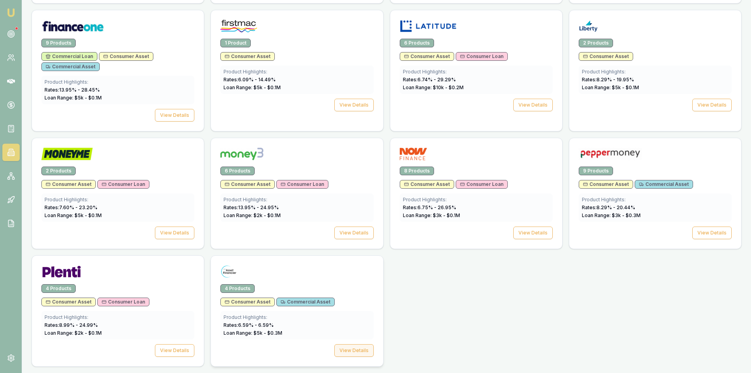
click at [359, 349] on button "View Details" at bounding box center [353, 350] width 39 height 13
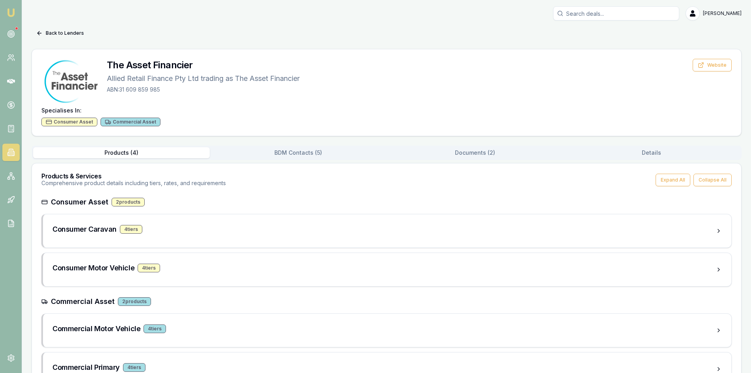
scroll to position [29, 0]
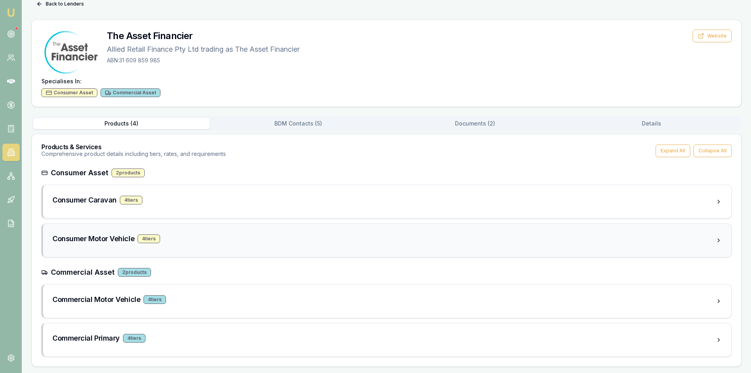
click at [142, 237] on div "4 tier s" at bounding box center [149, 238] width 22 height 9
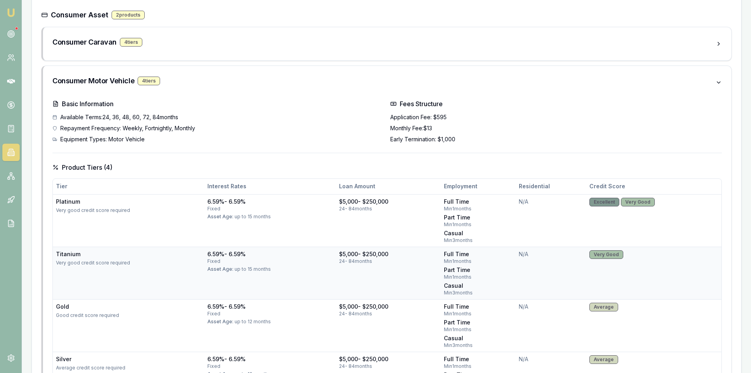
scroll to position [305, 0]
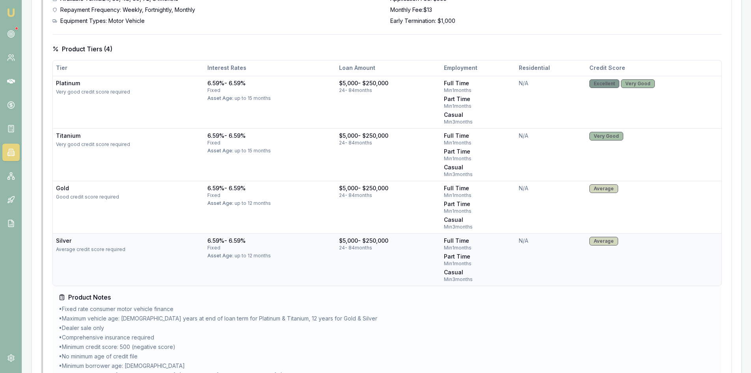
click at [608, 244] on div "Average" at bounding box center [603, 241] width 29 height 9
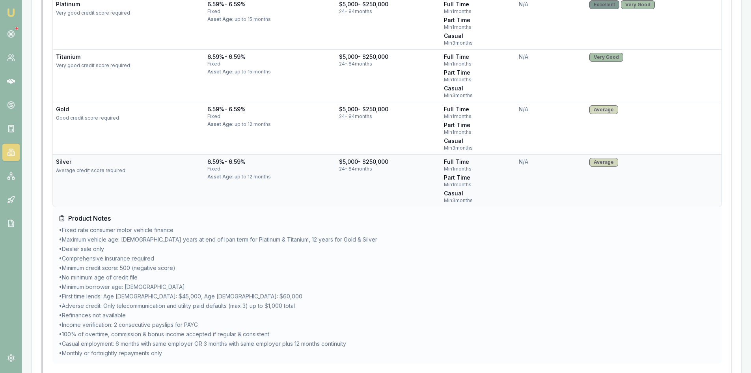
scroll to position [423, 0]
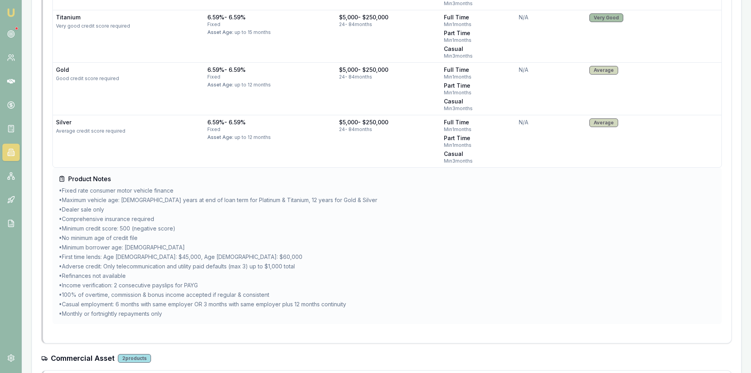
click at [473, 260] on li "• First time lends: Age 18-22: $45,000, Age 23-25: $60,000" at bounding box center [387, 257] width 657 height 8
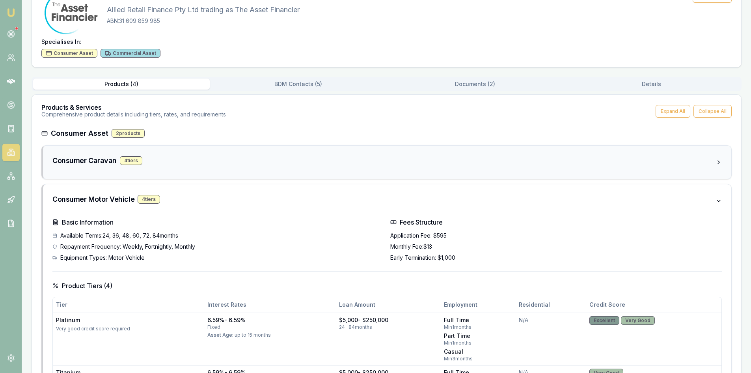
scroll to position [0, 0]
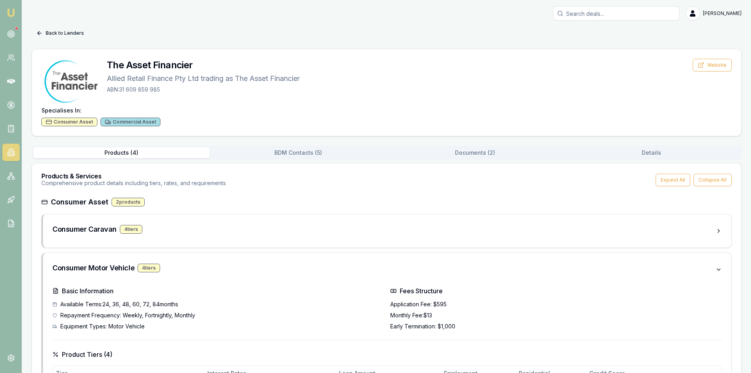
click at [37, 32] on icon at bounding box center [39, 33] width 6 height 6
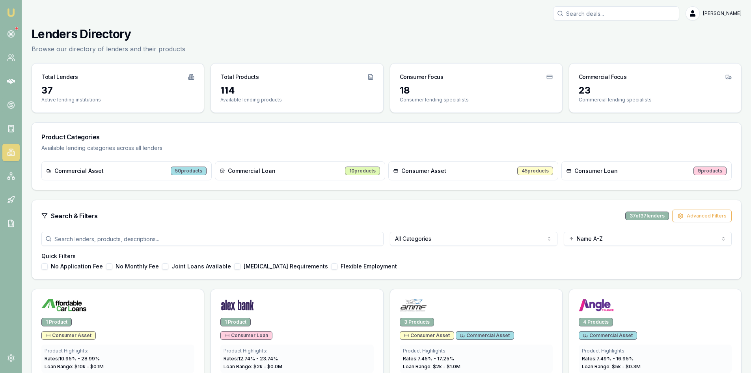
scroll to position [396, 0]
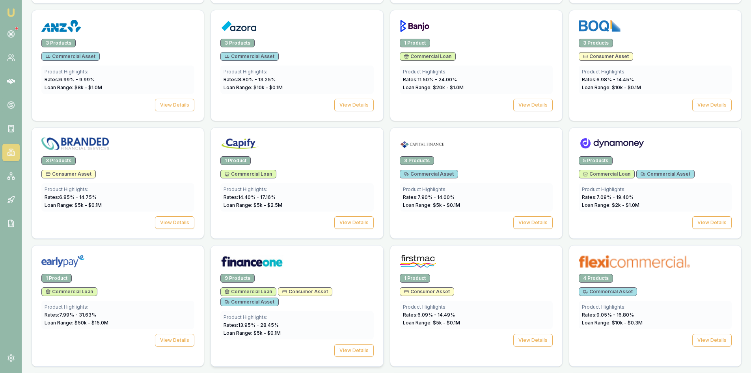
click at [326, 262] on div at bounding box center [296, 263] width 153 height 16
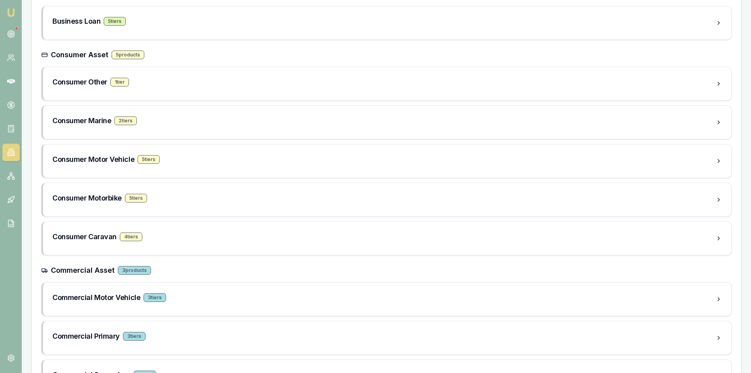
scroll to position [118, 0]
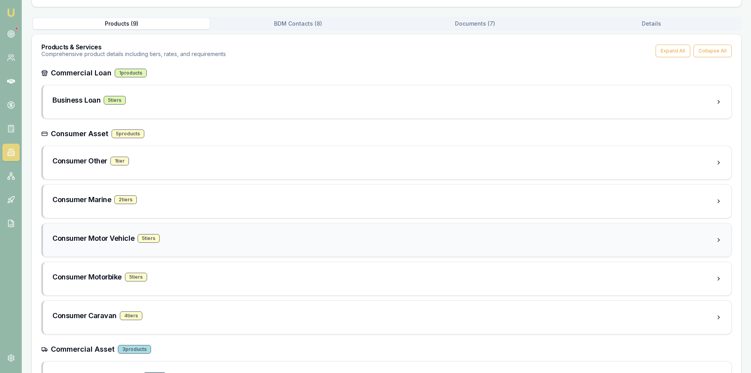
click at [153, 238] on div "5 tier s" at bounding box center [149, 238] width 22 height 9
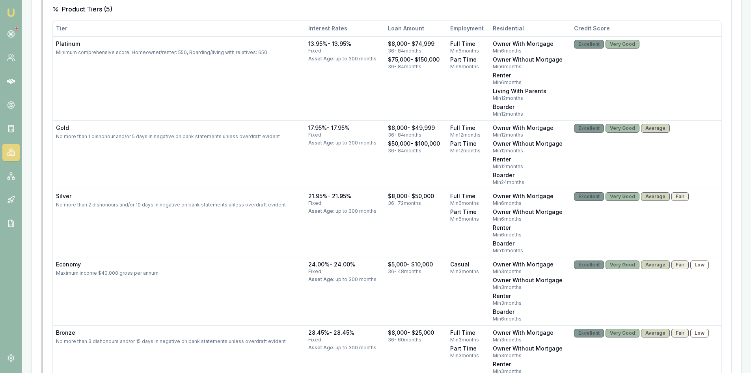
scroll to position [512, 0]
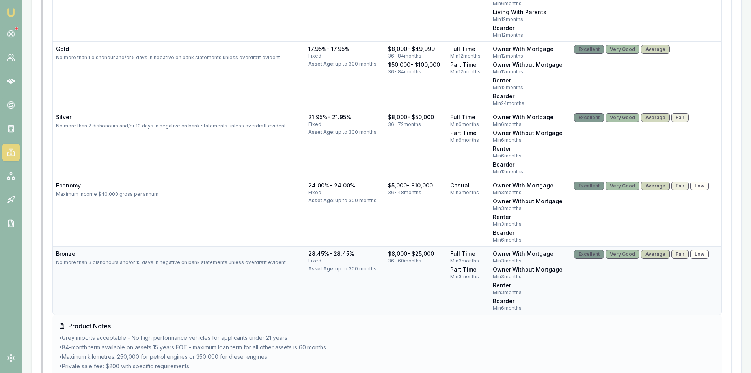
click at [700, 253] on div "Low" at bounding box center [699, 254] width 19 height 9
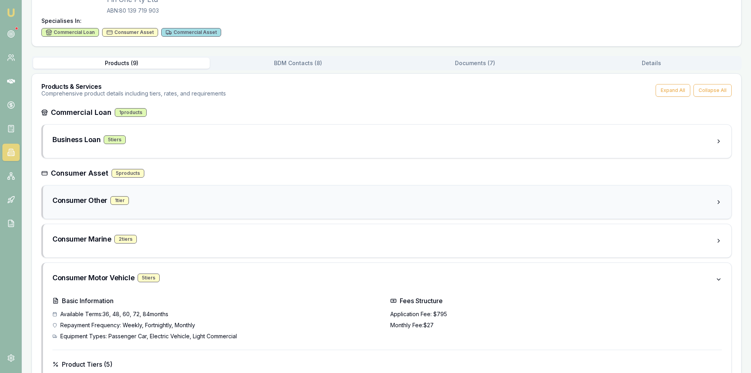
scroll to position [0, 0]
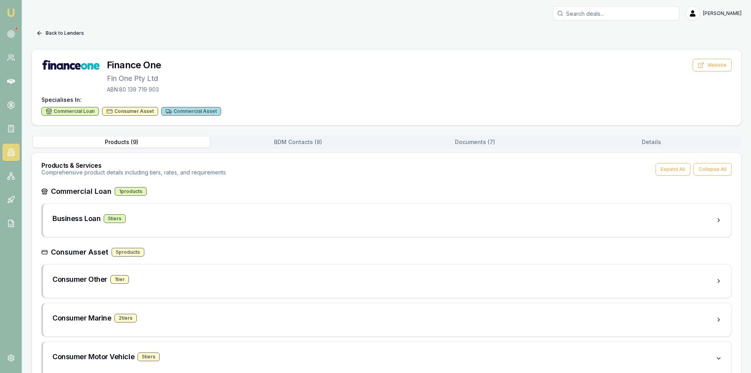
click at [41, 33] on icon at bounding box center [39, 33] width 6 height 6
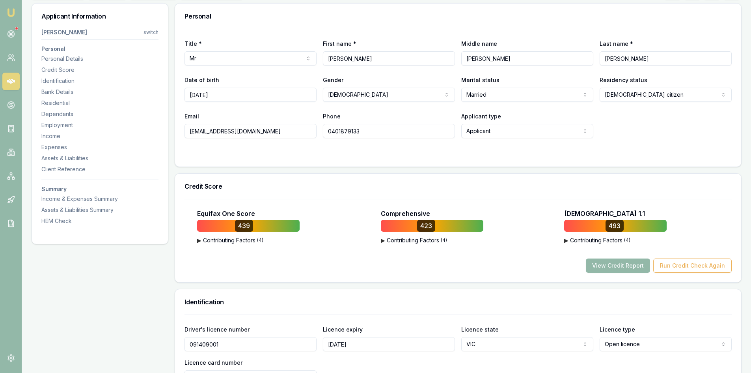
scroll to position [158, 0]
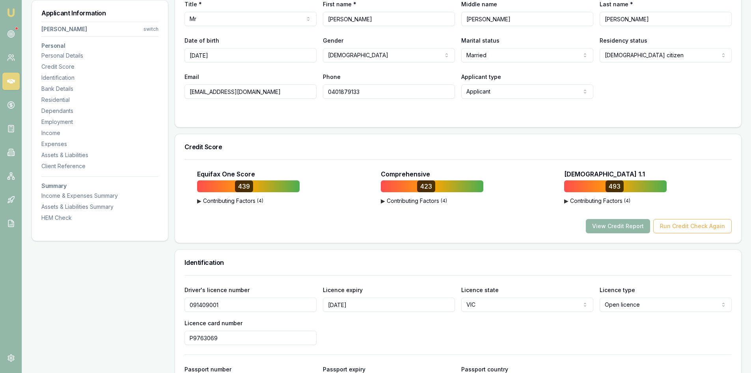
click at [632, 227] on button "View Credit Report" at bounding box center [618, 226] width 64 height 14
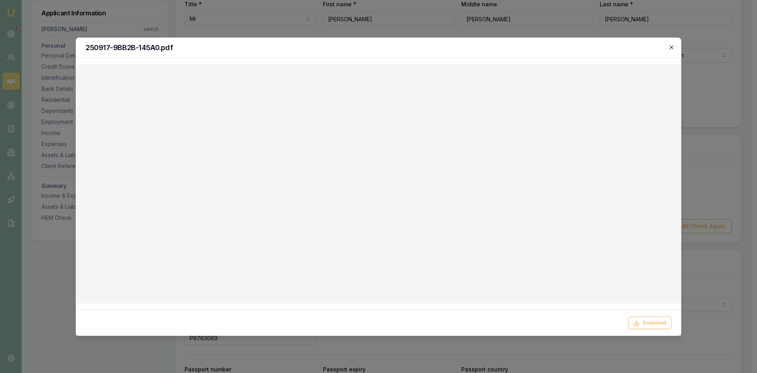
click at [672, 45] on icon "button" at bounding box center [671, 47] width 6 height 6
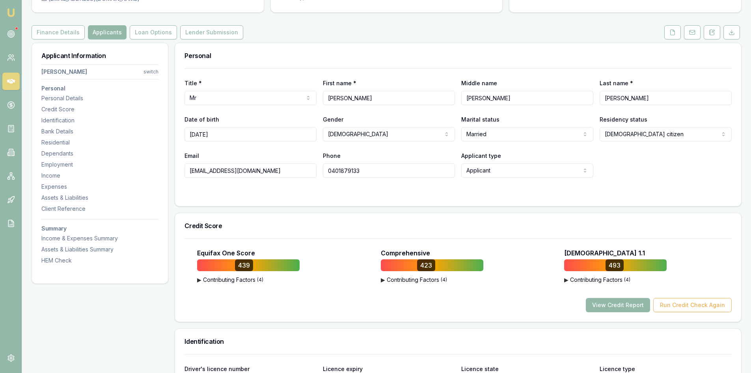
scroll to position [0, 0]
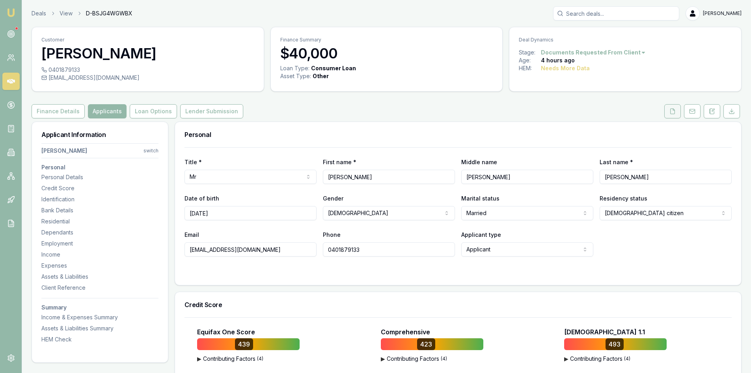
click at [674, 110] on icon at bounding box center [672, 111] width 6 height 6
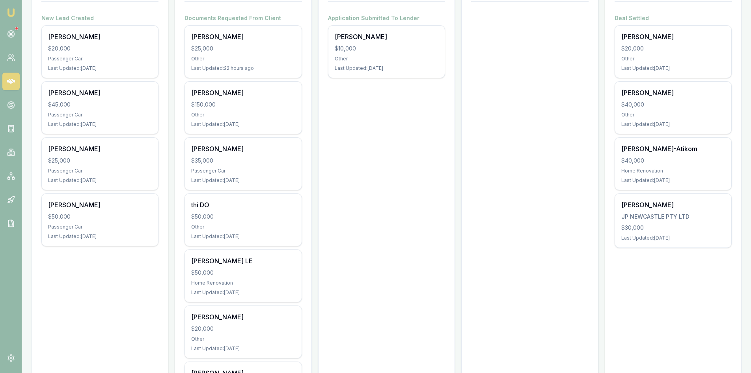
scroll to position [29, 0]
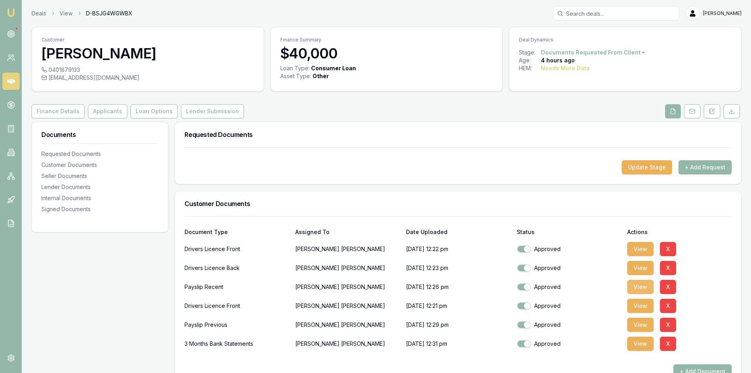
click at [642, 289] on button "View" at bounding box center [640, 286] width 26 height 14
